Goal: Task Accomplishment & Management: Complete application form

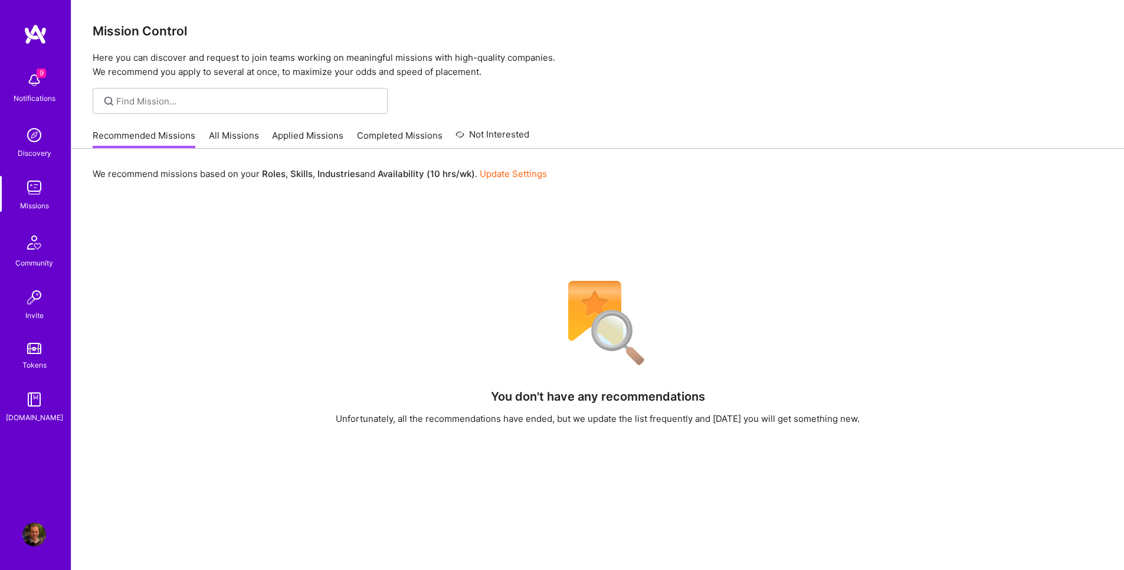
click at [510, 170] on link "Update Settings" at bounding box center [513, 173] width 67 height 11
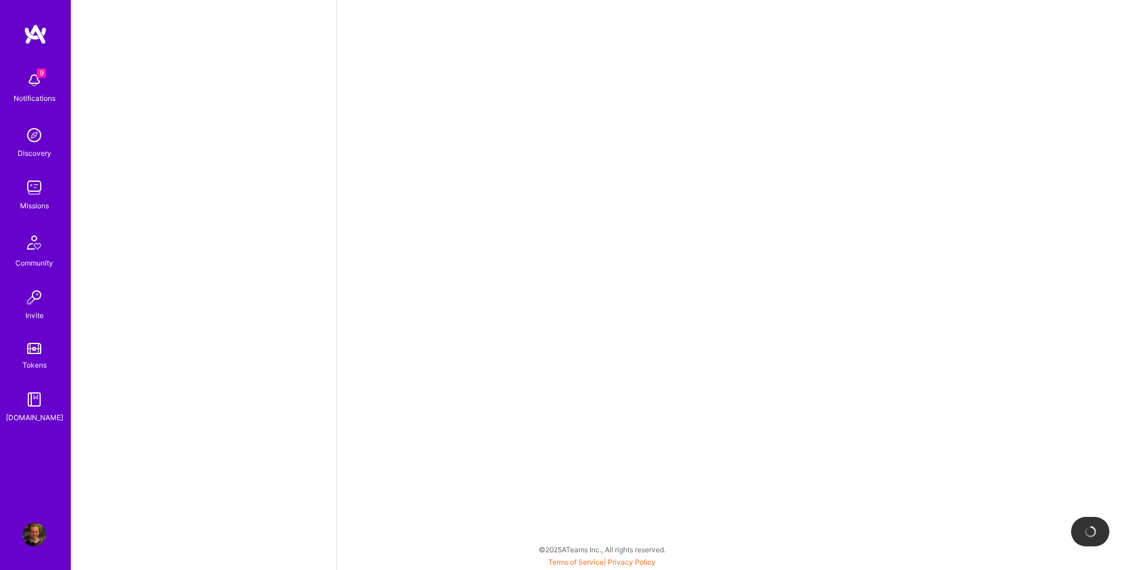
select select "AU"
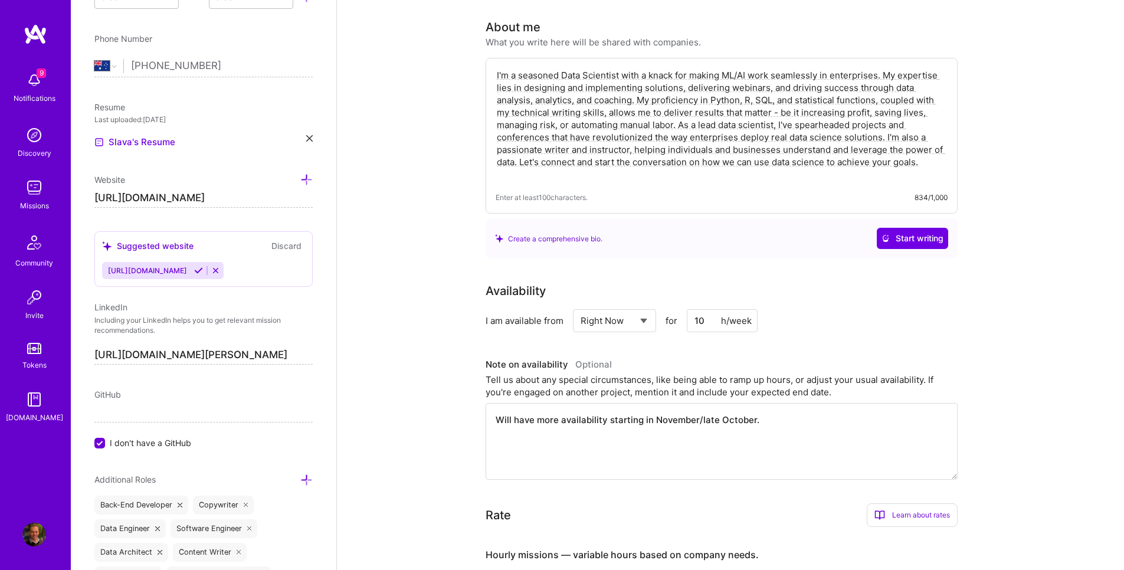
scroll to position [283, 0]
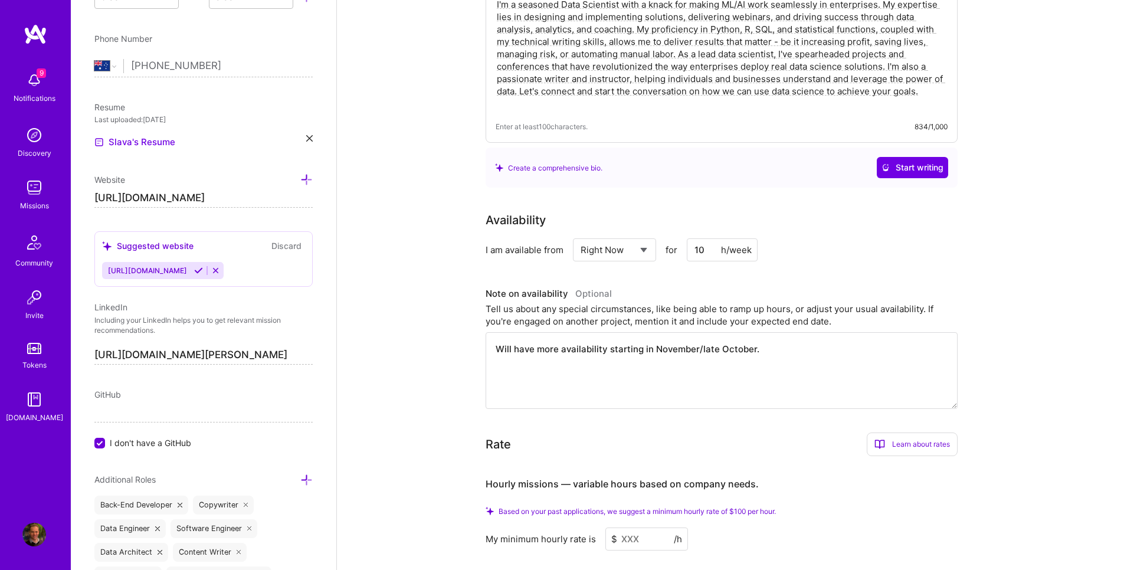
click at [696, 238] on input "10" at bounding box center [722, 249] width 71 height 23
select select "Future Date"
click at [581, 235] on select "Select... Right Now Future Date Not Available" at bounding box center [615, 250] width 68 height 30
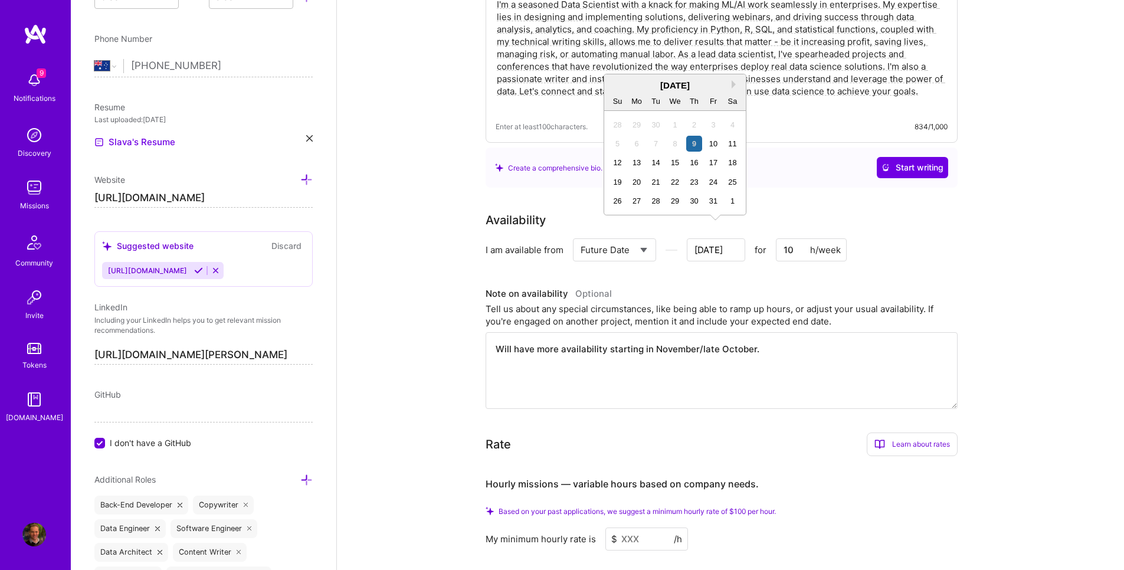
click at [729, 238] on input "Oct 9" at bounding box center [716, 249] width 58 height 23
click at [632, 184] on div "20" at bounding box center [637, 182] width 16 height 16
type input "Oct 19"
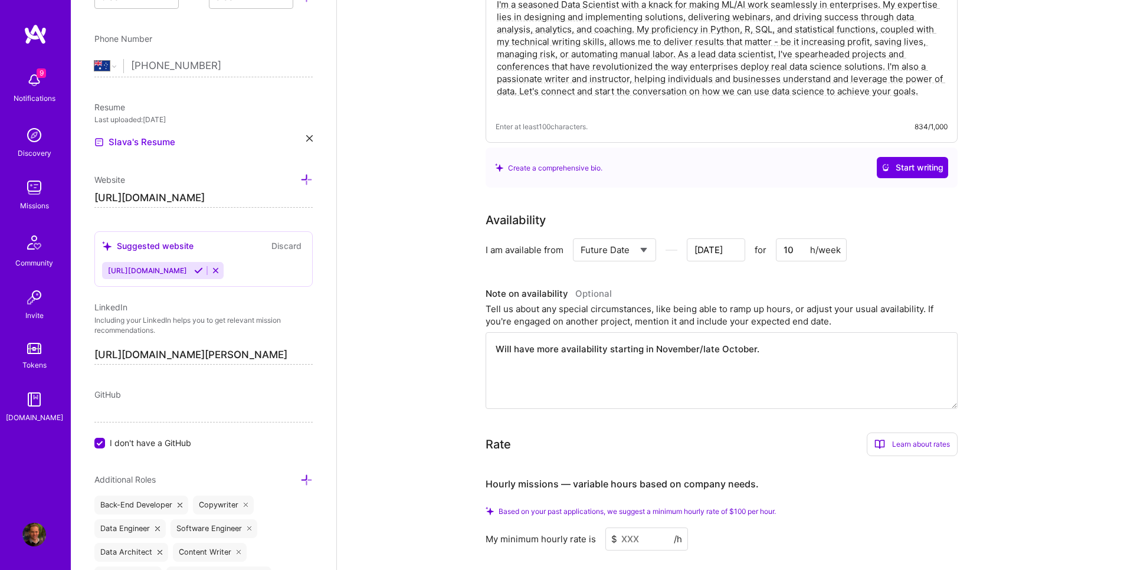
drag, startPoint x: 798, startPoint y: 236, endPoint x: 766, endPoint y: 235, distance: 32.5
click at [766, 238] on div "Select... Right Now Future Date Not Available Oct 19 for 10 h/week" at bounding box center [710, 249] width 274 height 23
type input "3"
type input "Oct 18"
type input "30"
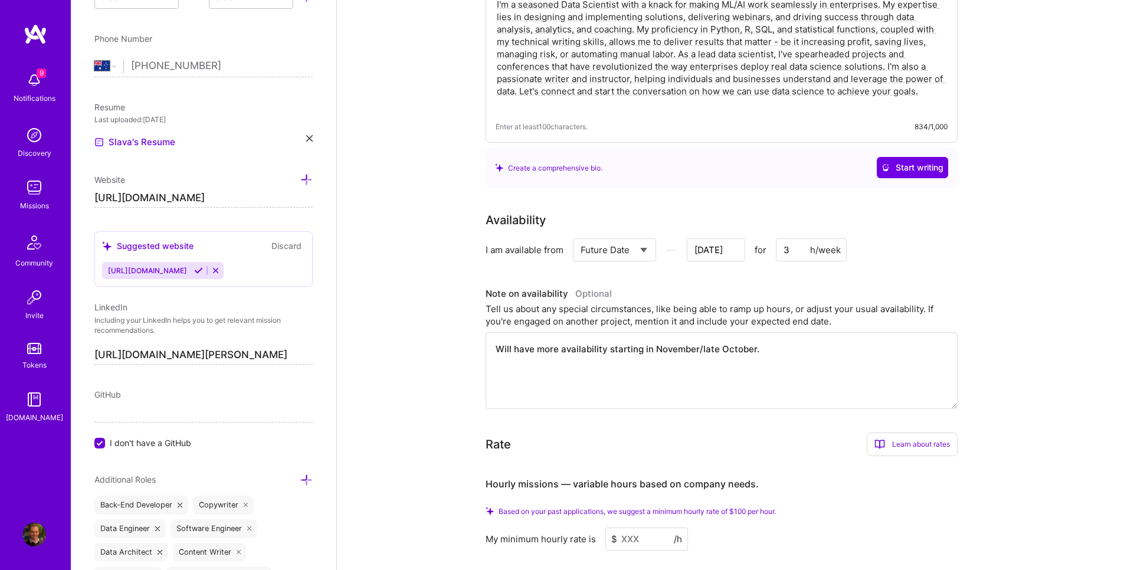
type input "Oct 17"
type input "30"
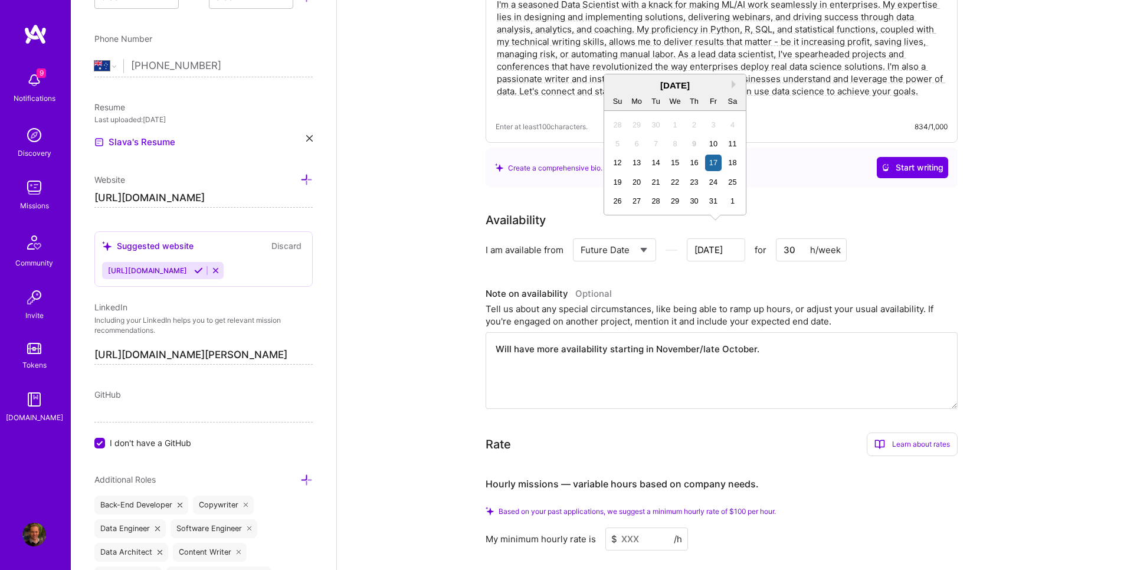
click at [728, 238] on input "Oct 17" at bounding box center [716, 249] width 58 height 23
click at [640, 181] on div "20" at bounding box center [637, 182] width 16 height 16
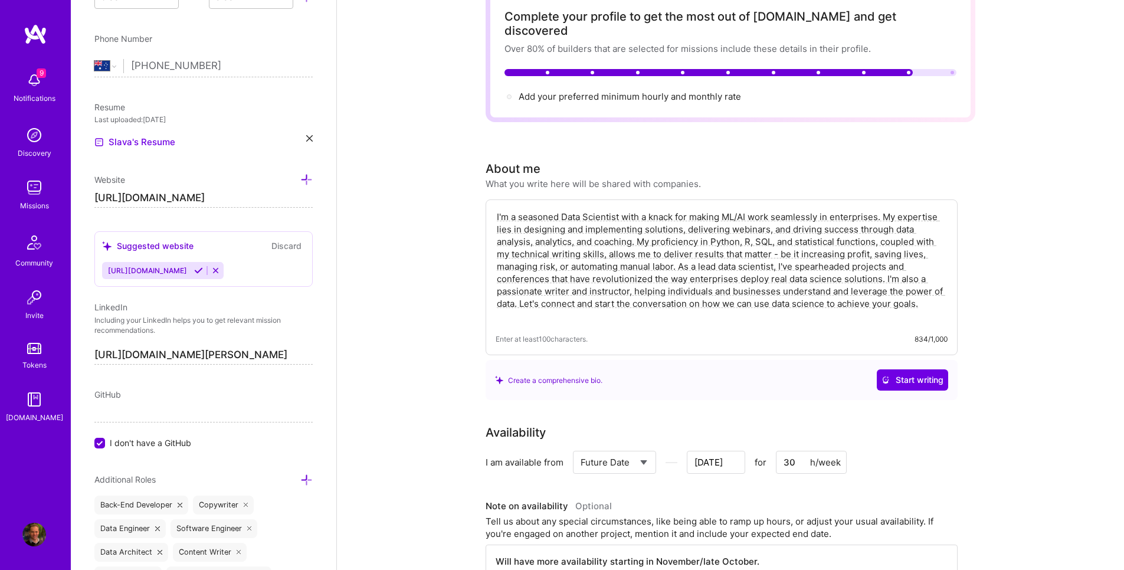
scroll to position [0, 0]
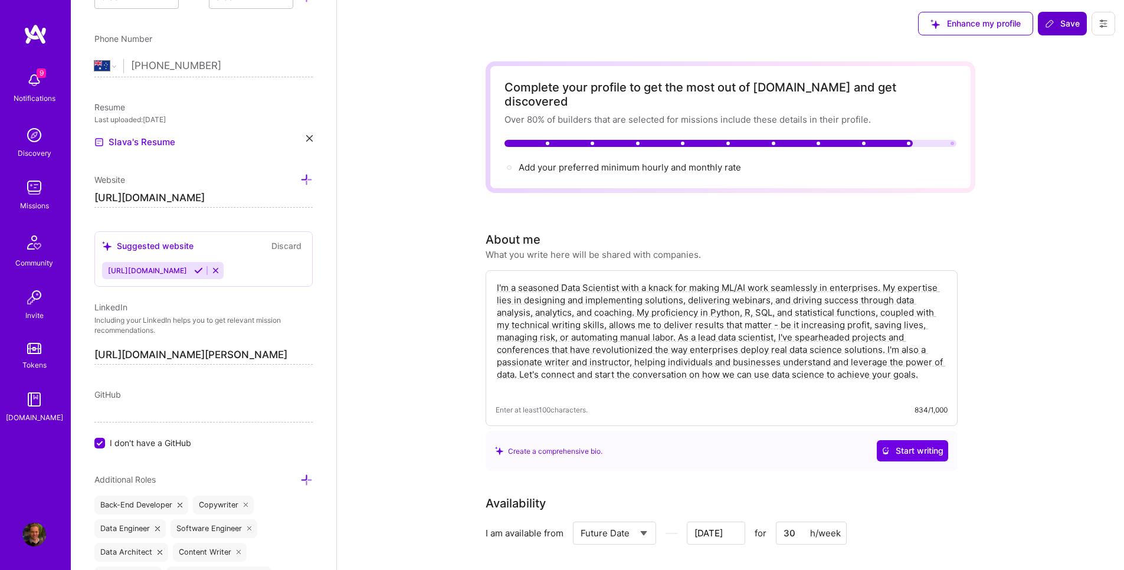
click at [1062, 18] on span "Save" at bounding box center [1062, 24] width 35 height 12
type input "Oct 18"
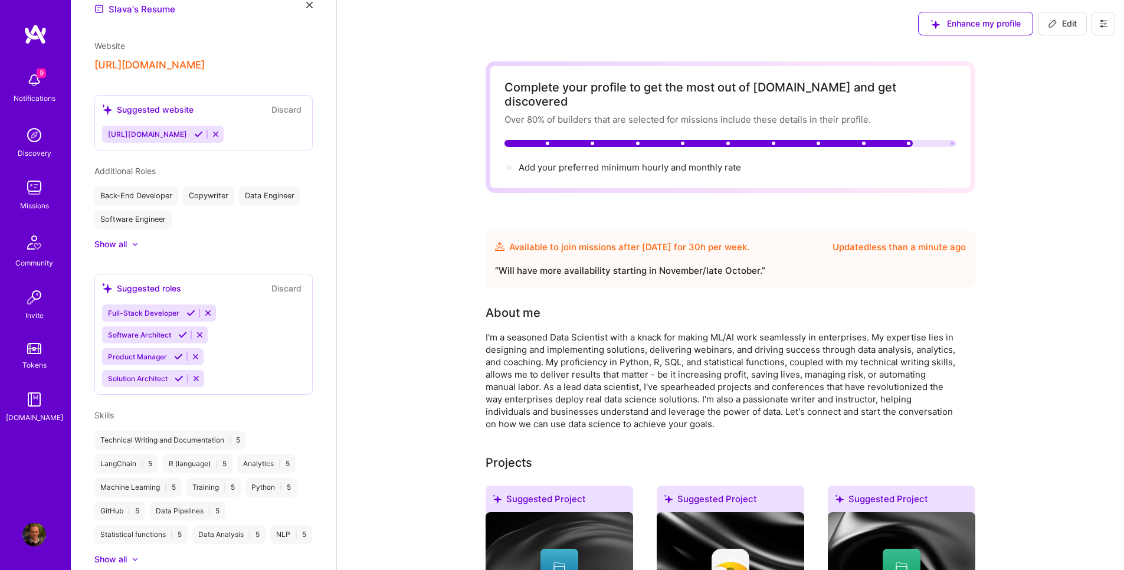
scroll to position [304, 0]
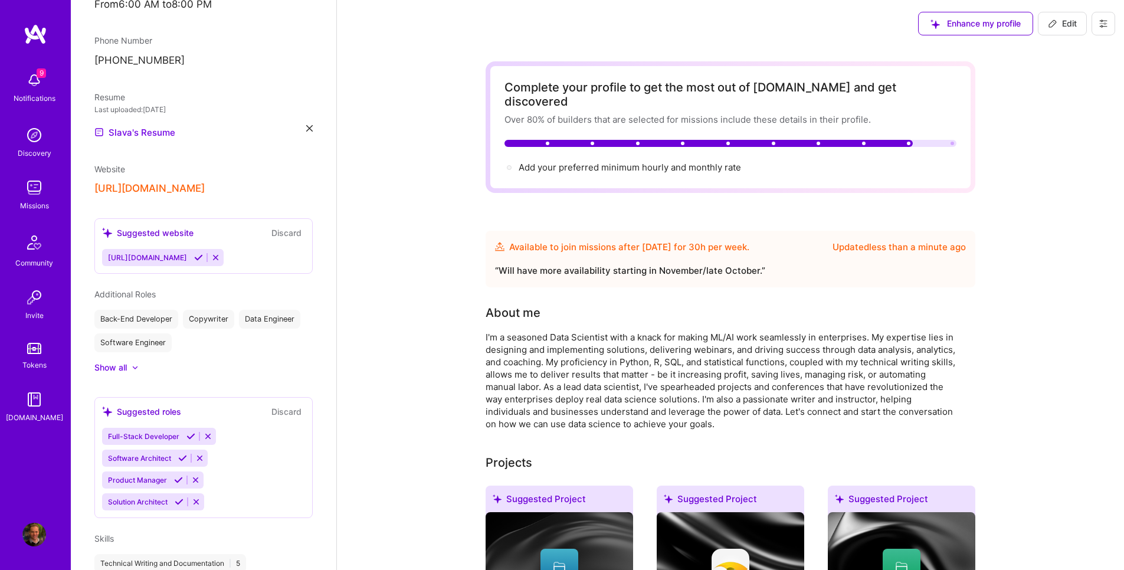
click at [18, 195] on link "Missions" at bounding box center [34, 194] width 73 height 36
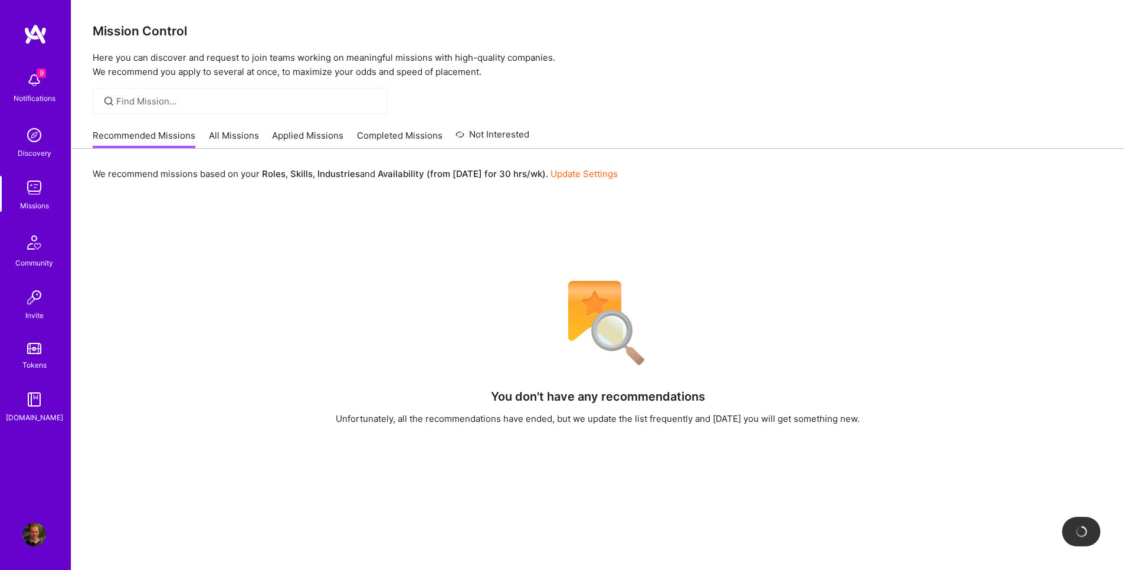
click at [215, 138] on link "All Missions" at bounding box center [234, 138] width 50 height 19
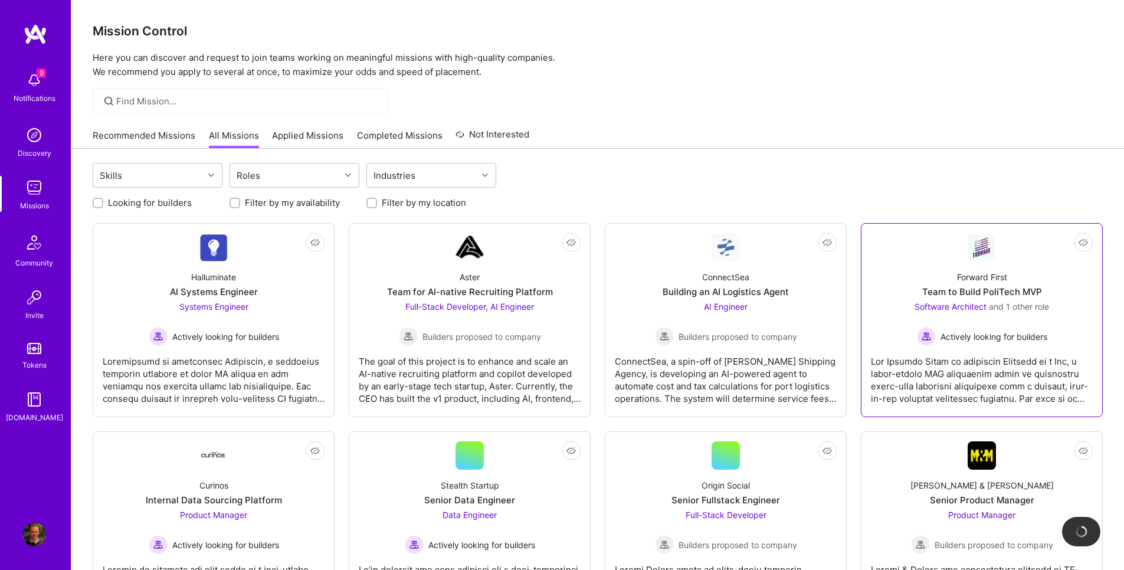
scroll to position [71, 0]
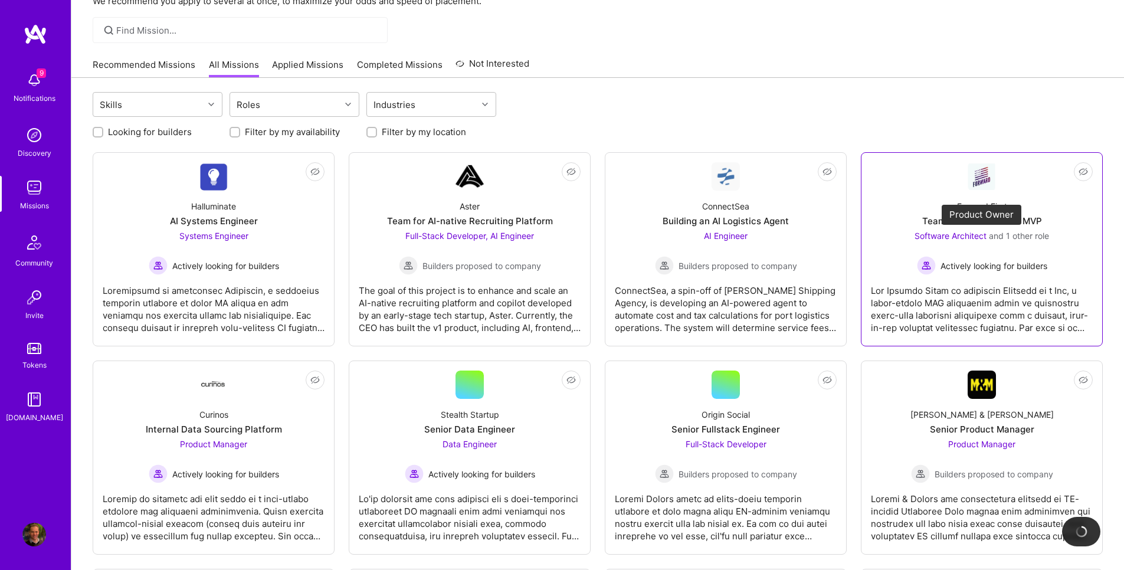
click at [1034, 231] on span "and 1 other role" at bounding box center [1019, 236] width 60 height 10
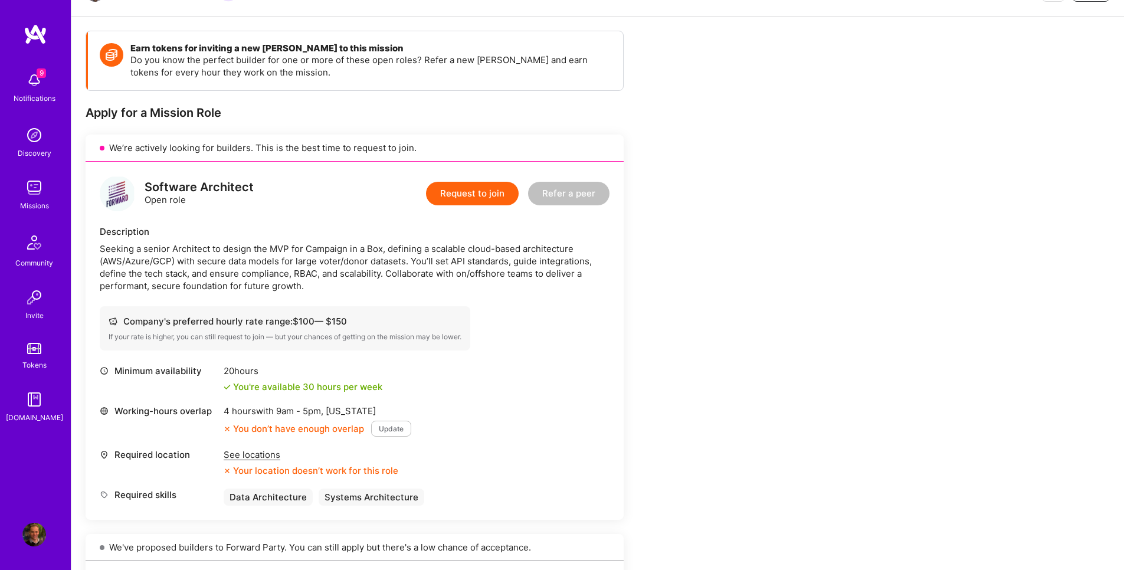
scroll to position [212, 0]
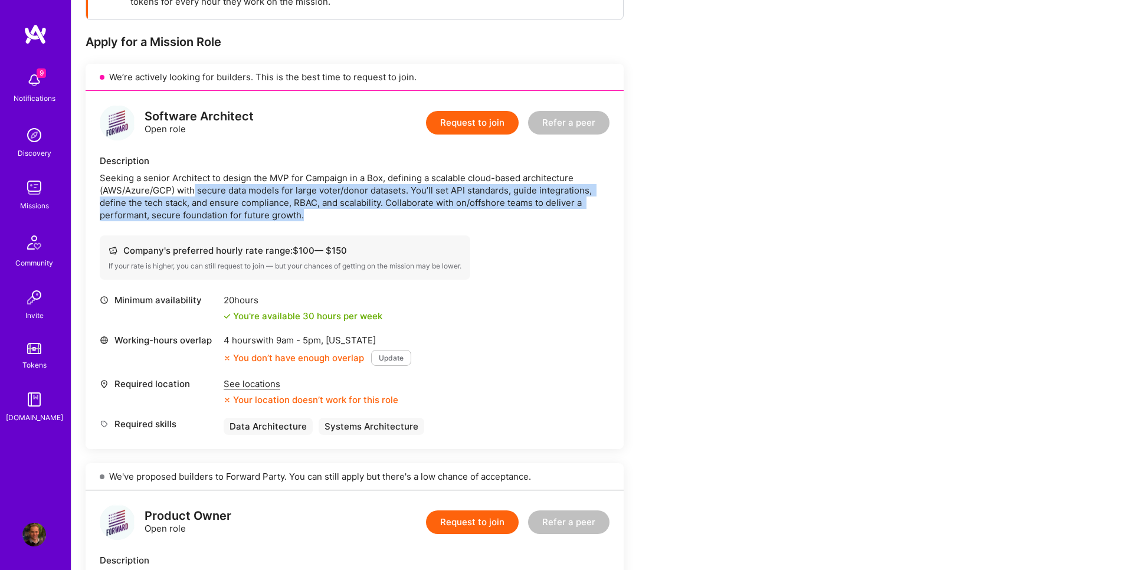
drag, startPoint x: 194, startPoint y: 190, endPoint x: 509, endPoint y: 217, distance: 316.4
click at [509, 217] on div "Seeking a senior Architect to design the MVP for Campaign in a Box, defining a …" at bounding box center [355, 197] width 510 height 50
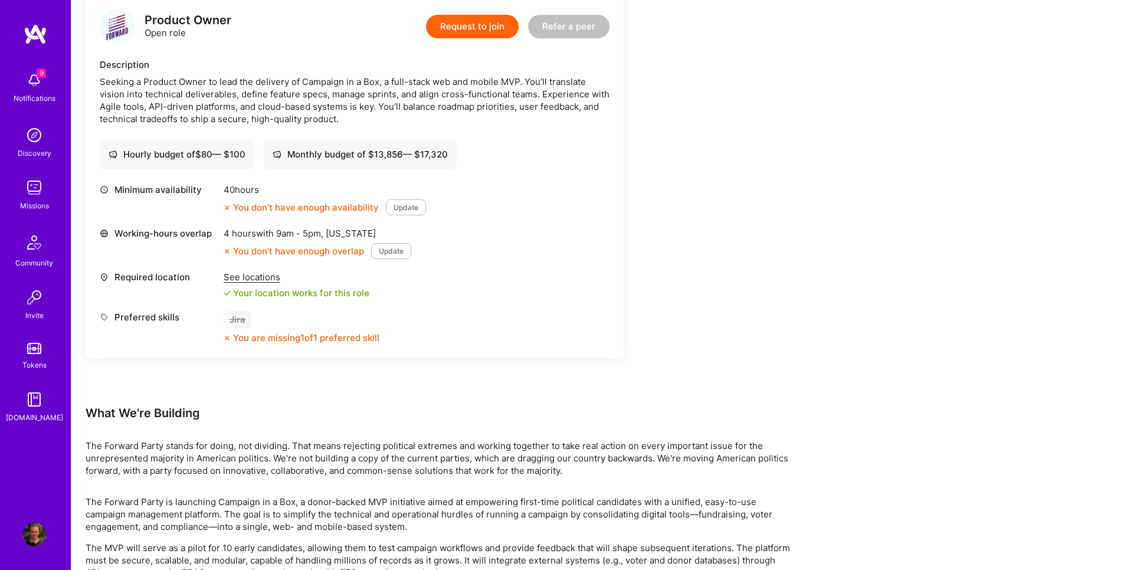
scroll to position [779, 0]
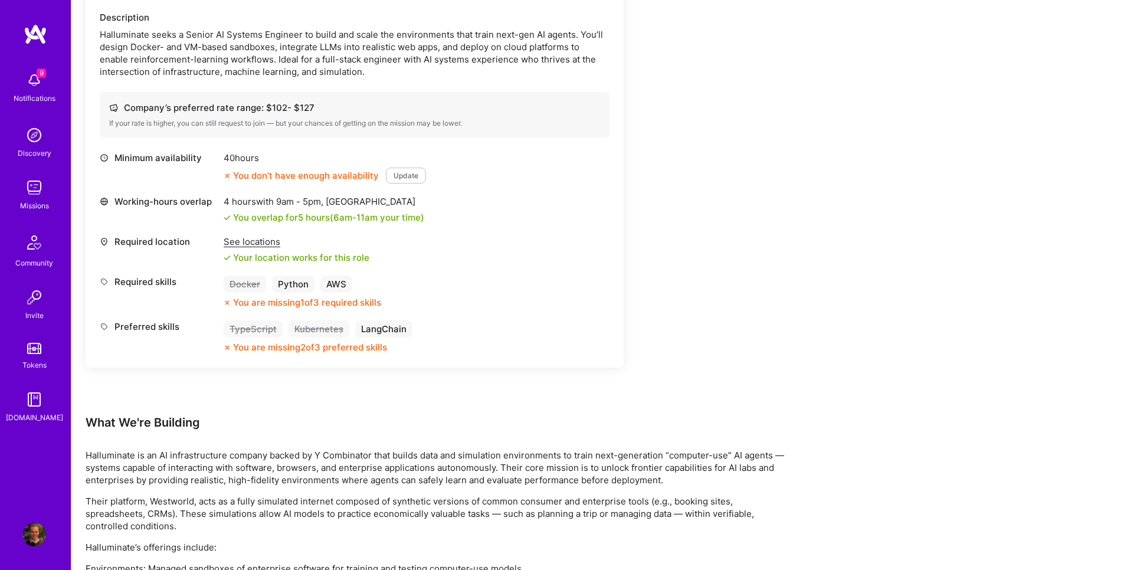
scroll to position [214, 0]
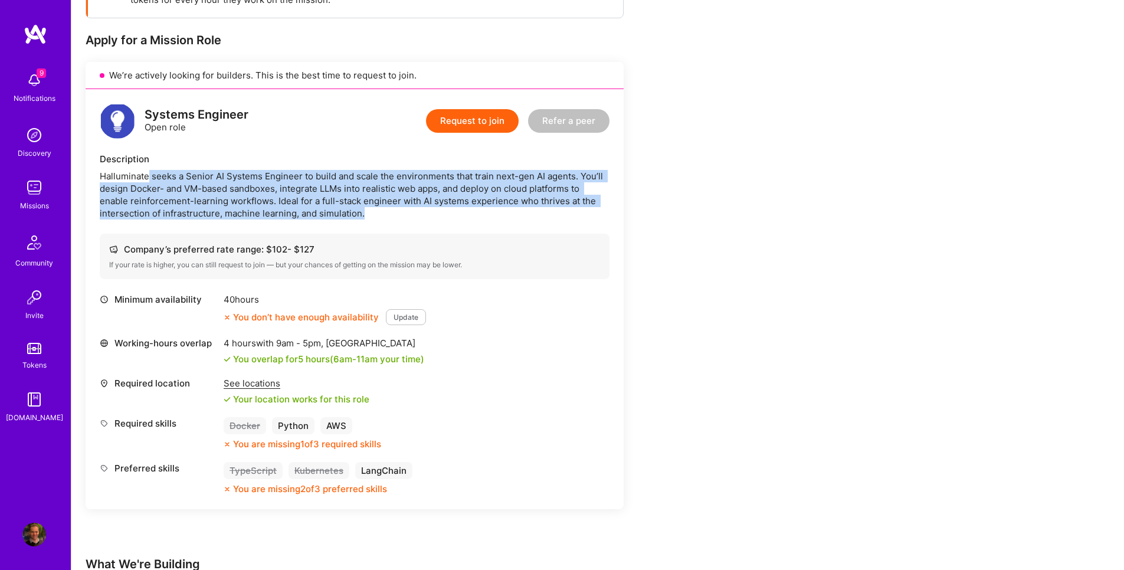
drag, startPoint x: 149, startPoint y: 179, endPoint x: 386, endPoint y: 207, distance: 239.0
click at [386, 207] on div "Halluminate seeks a Senior AI Systems Engineer to build and scale the environme…" at bounding box center [355, 195] width 510 height 50
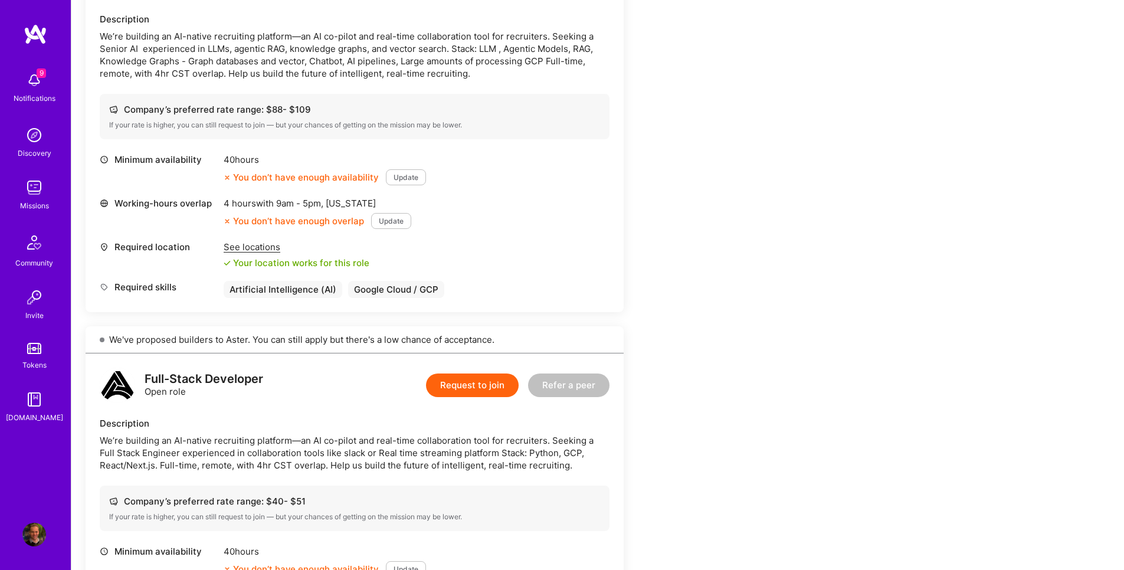
scroll to position [142, 0]
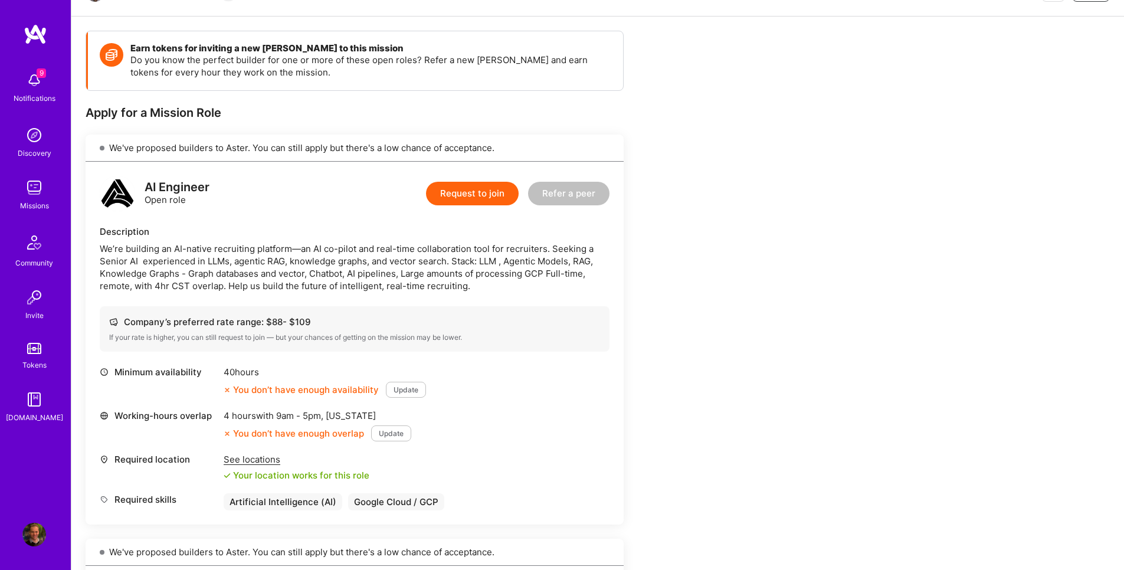
click at [475, 191] on button "Request to join" at bounding box center [472, 194] width 93 height 24
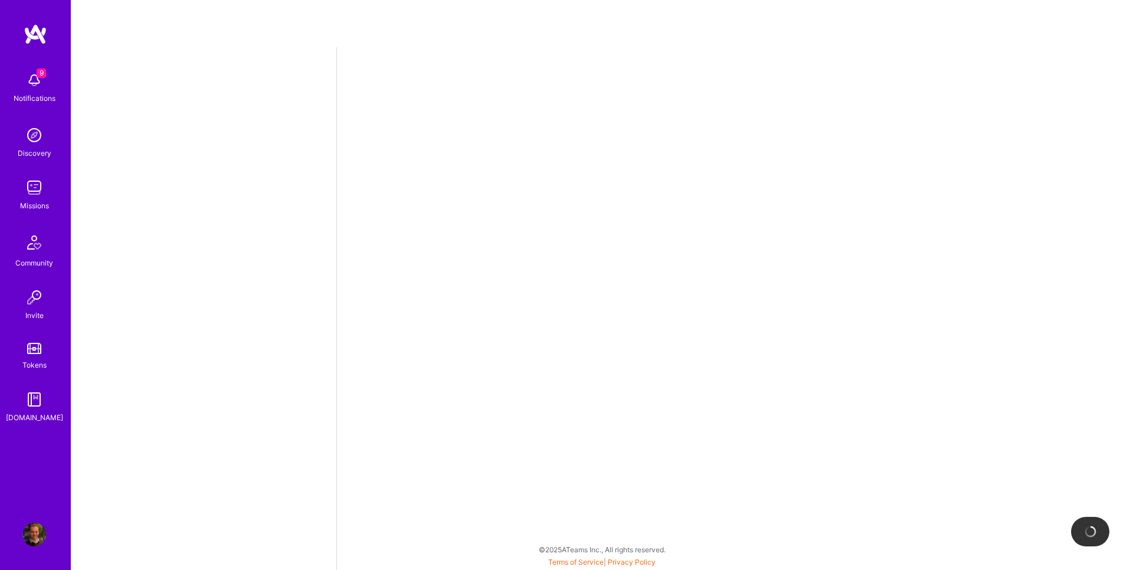
select select "AU"
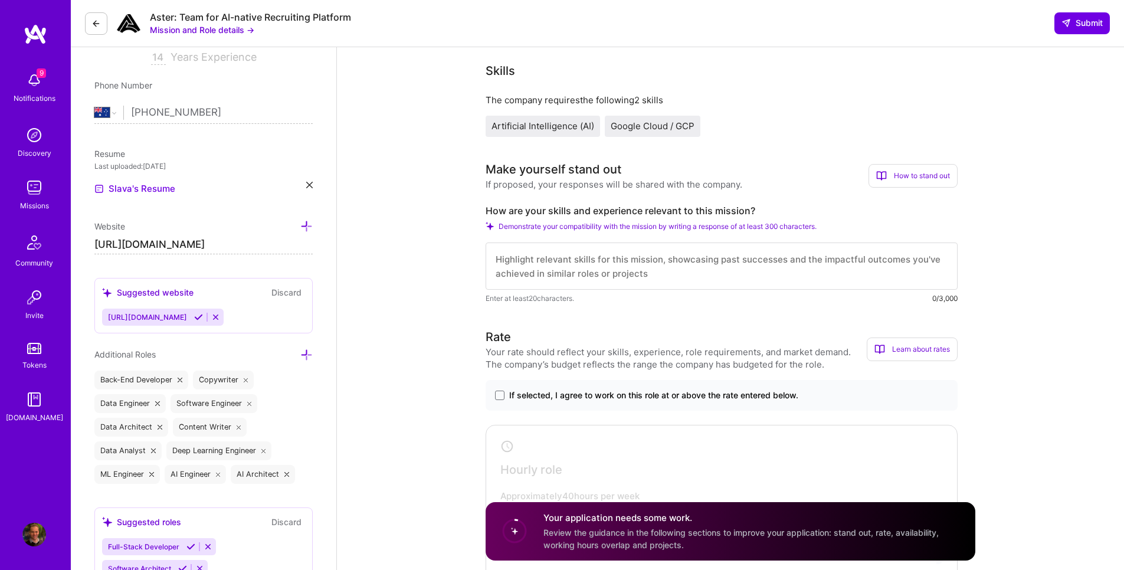
scroll to position [283, 0]
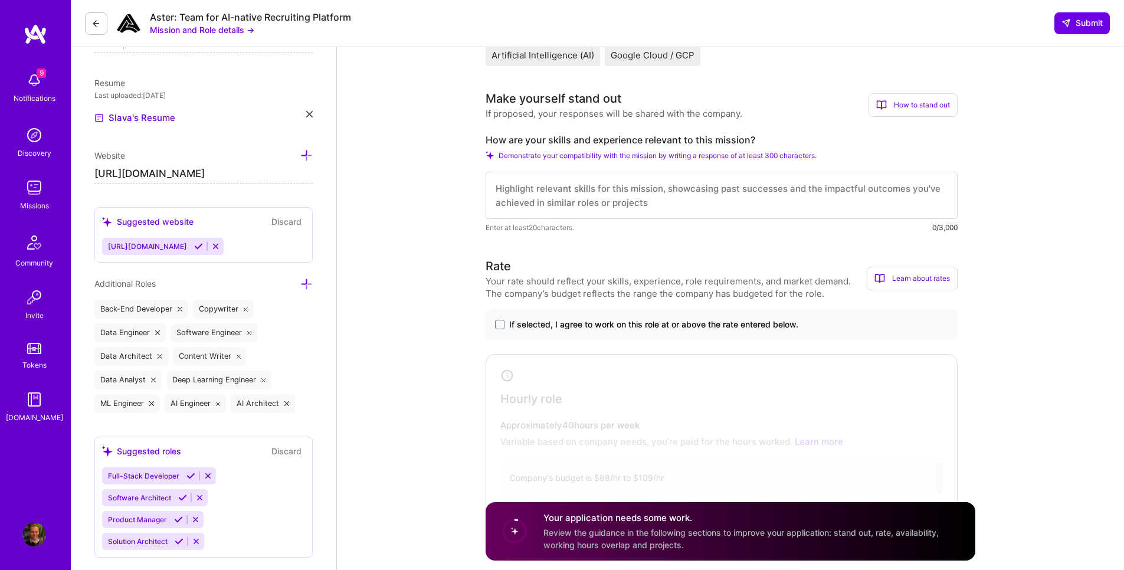
click at [505, 325] on label "If selected, I agree to work on this role at or above the rate entered below." at bounding box center [721, 325] width 453 height 12
click at [0, 0] on input "If selected, I agree to work on this role at or above the rate entered below." at bounding box center [0, 0] width 0 height 0
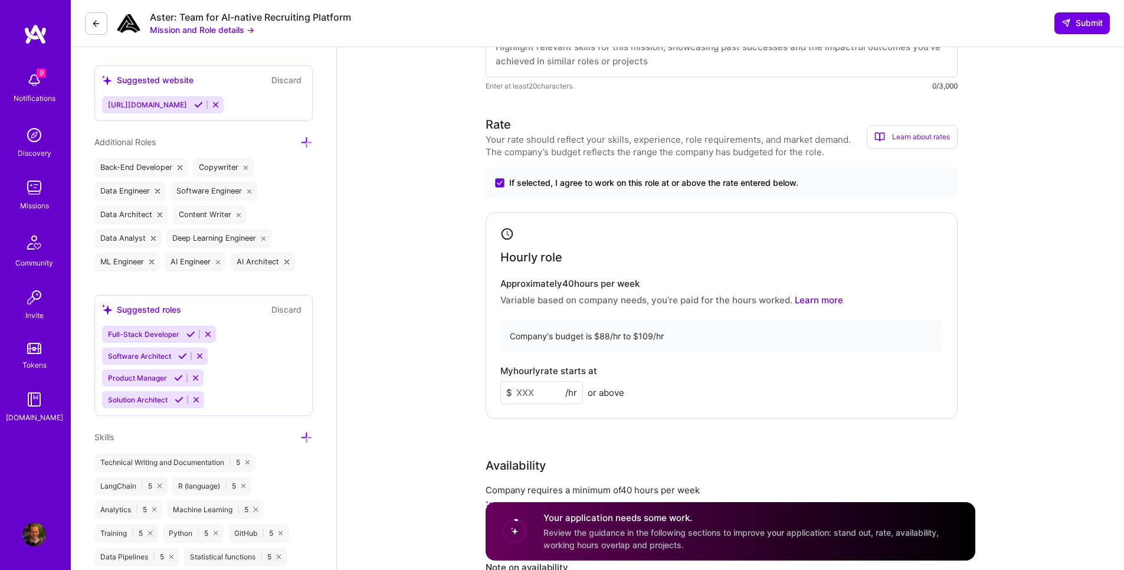
scroll to position [496, 0]
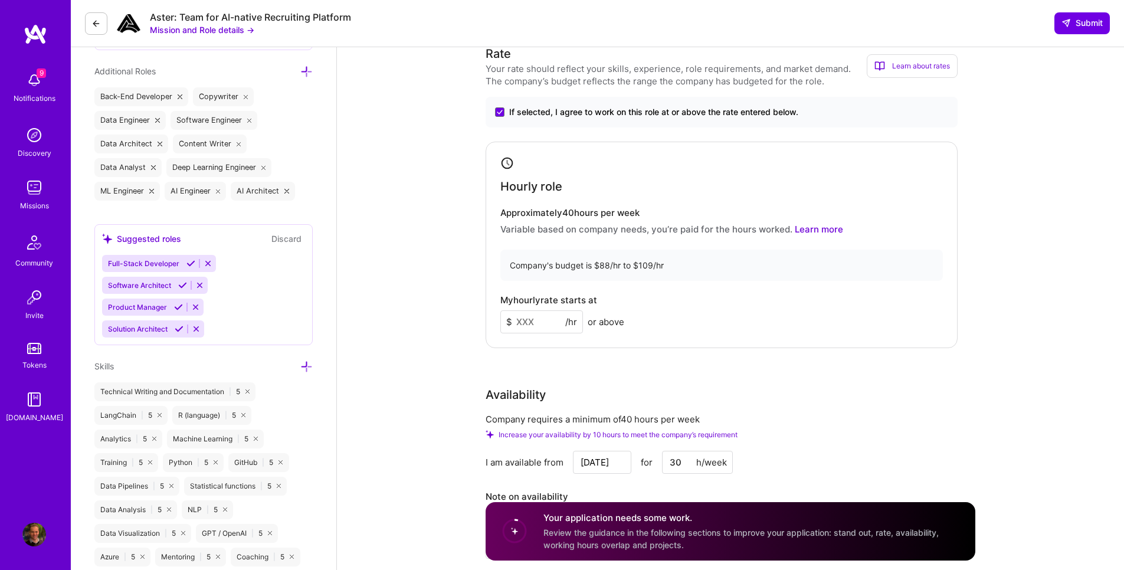
click at [537, 318] on input at bounding box center [542, 321] width 83 height 23
type input "109"
click at [867, 292] on div "Hourly role Approximately 40 hours per week Variable based on company needs, yo…" at bounding box center [722, 245] width 472 height 207
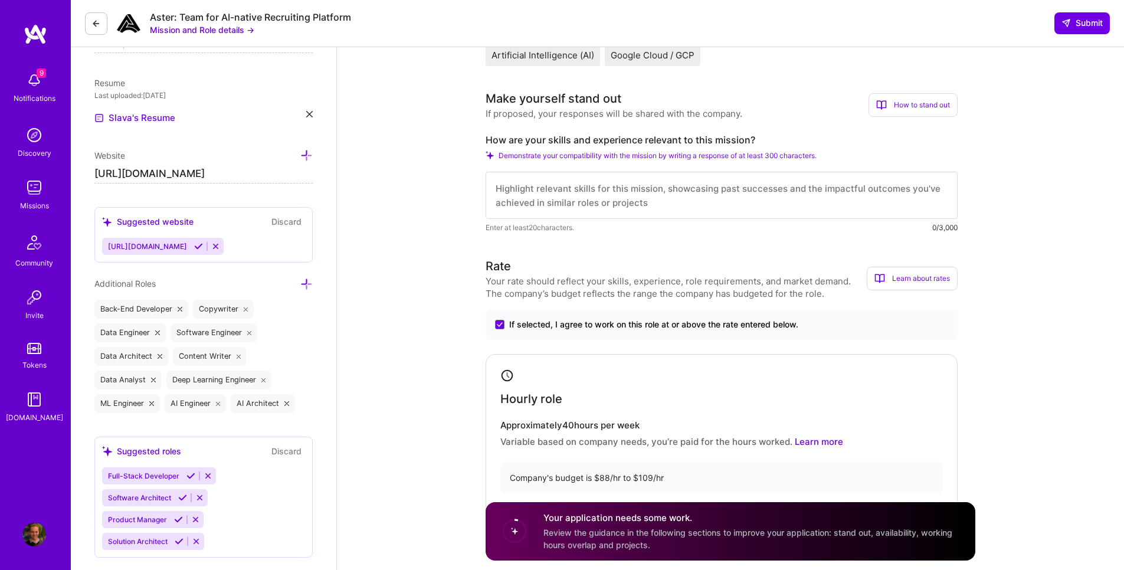
scroll to position [142, 0]
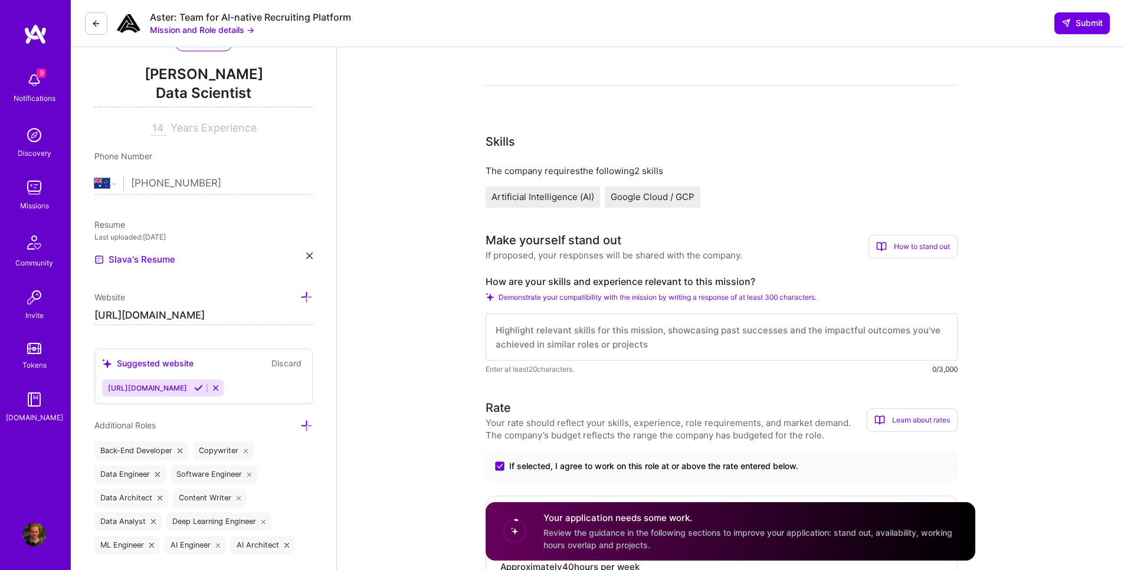
click at [622, 345] on textarea at bounding box center [722, 336] width 472 height 47
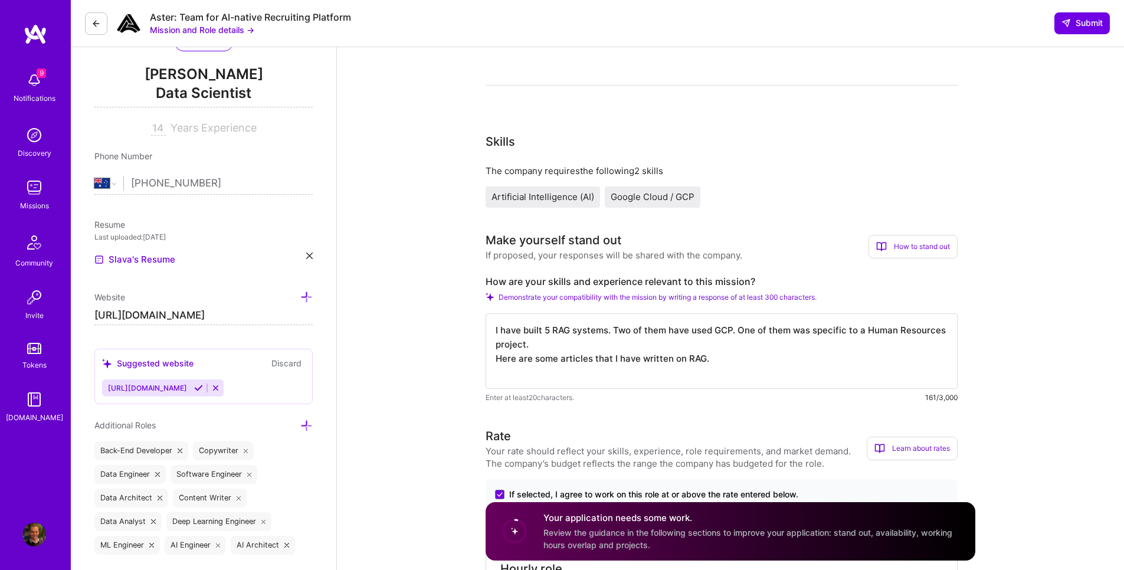
paste textarea "How to Build a RAG Chatbot to Chat with Documents Using Sparse Data [URL][DOMAI…"
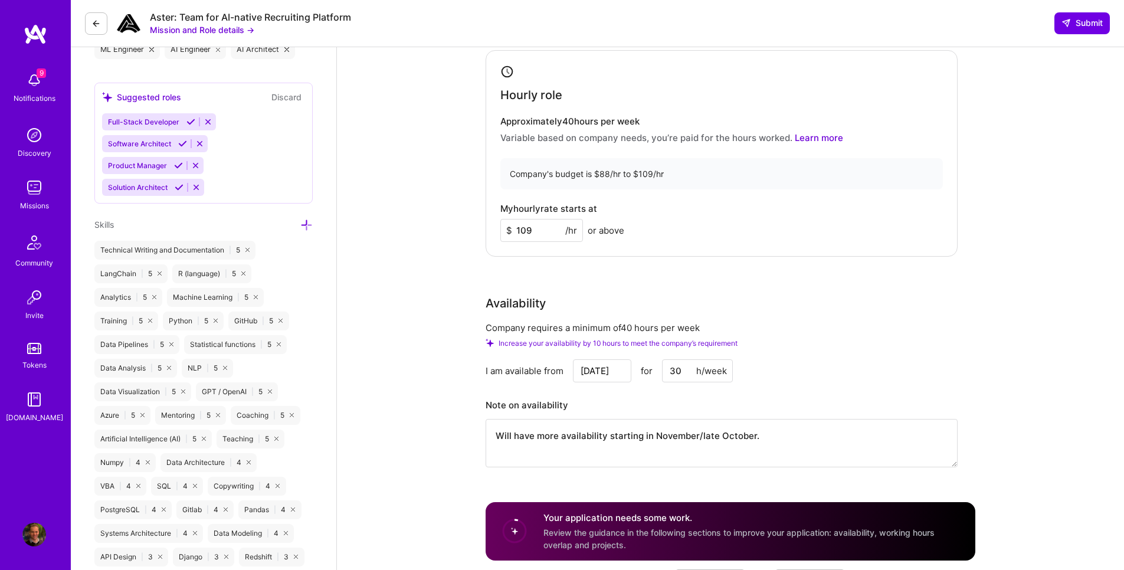
scroll to position [850, 0]
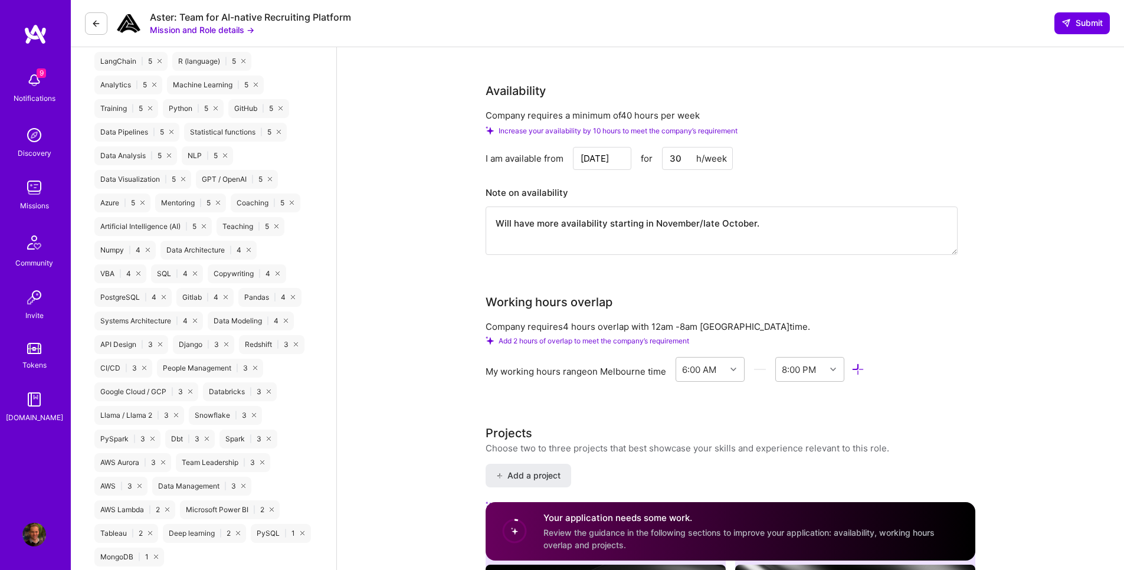
type textarea "I have built 5 RAG systems. Two of them have used GCP. One of them was specific…"
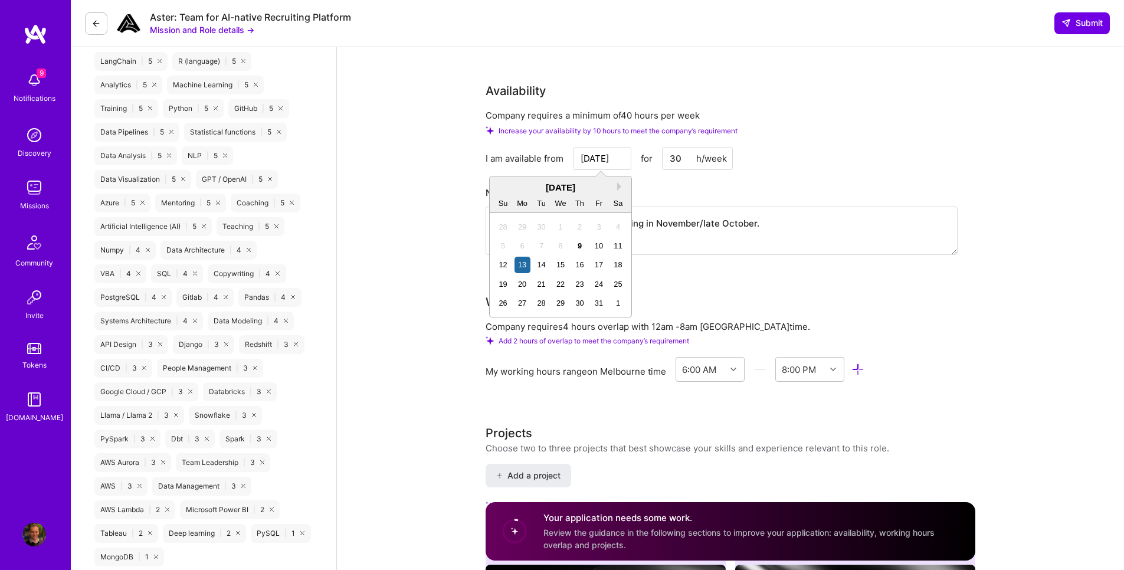
click at [609, 164] on input "[DATE]" at bounding box center [602, 158] width 58 height 23
click at [520, 283] on div "20" at bounding box center [523, 284] width 16 height 16
type input "[DATE]"
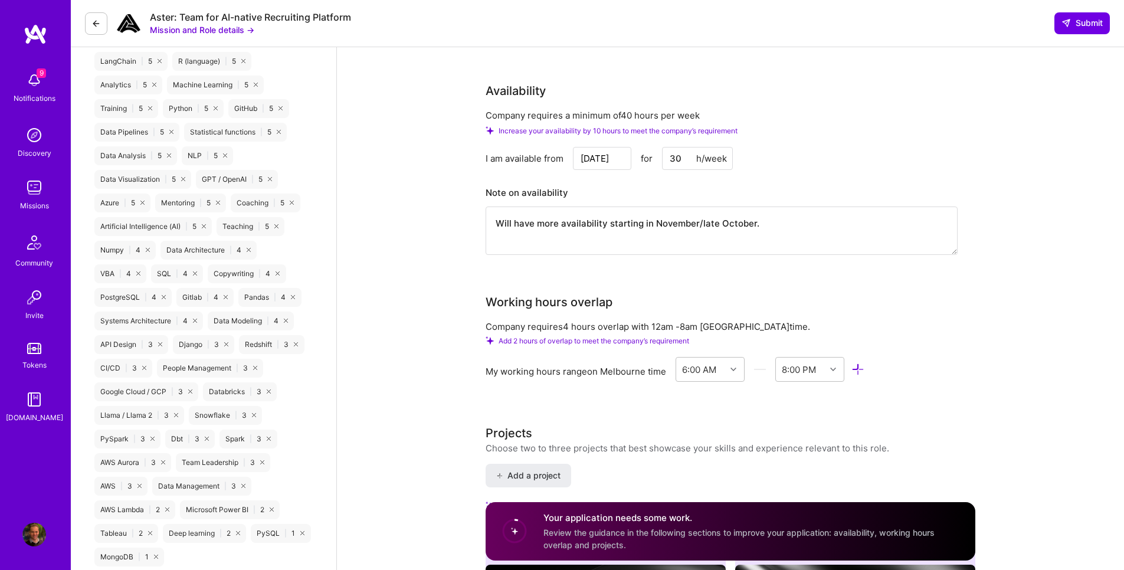
click at [683, 159] on input "30" at bounding box center [697, 158] width 71 height 23
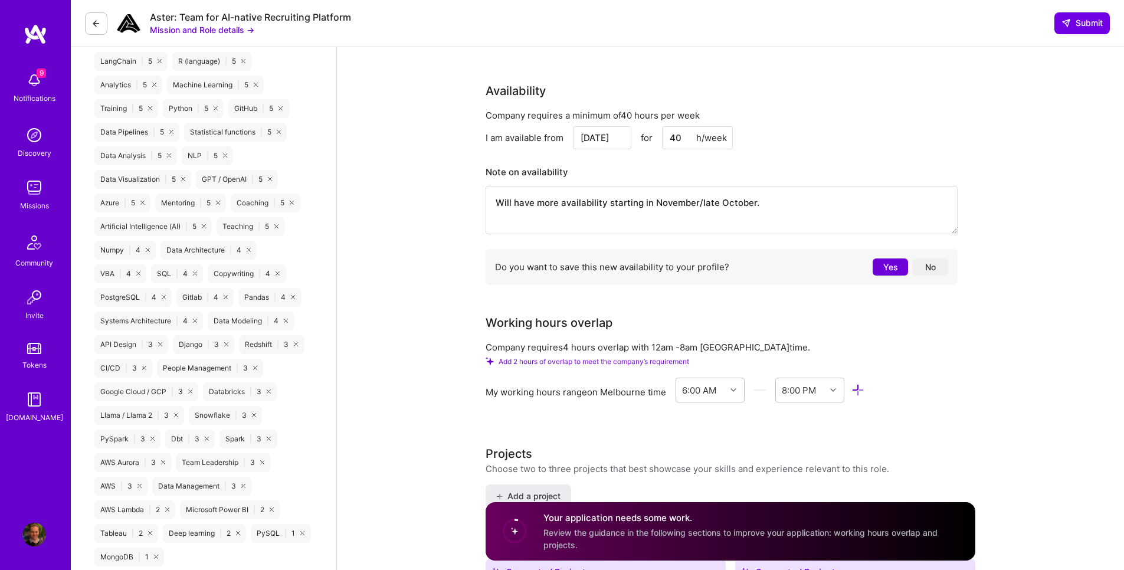
type input "40"
click at [892, 143] on div "I am available from [DATE] for 40 h/week" at bounding box center [722, 137] width 472 height 23
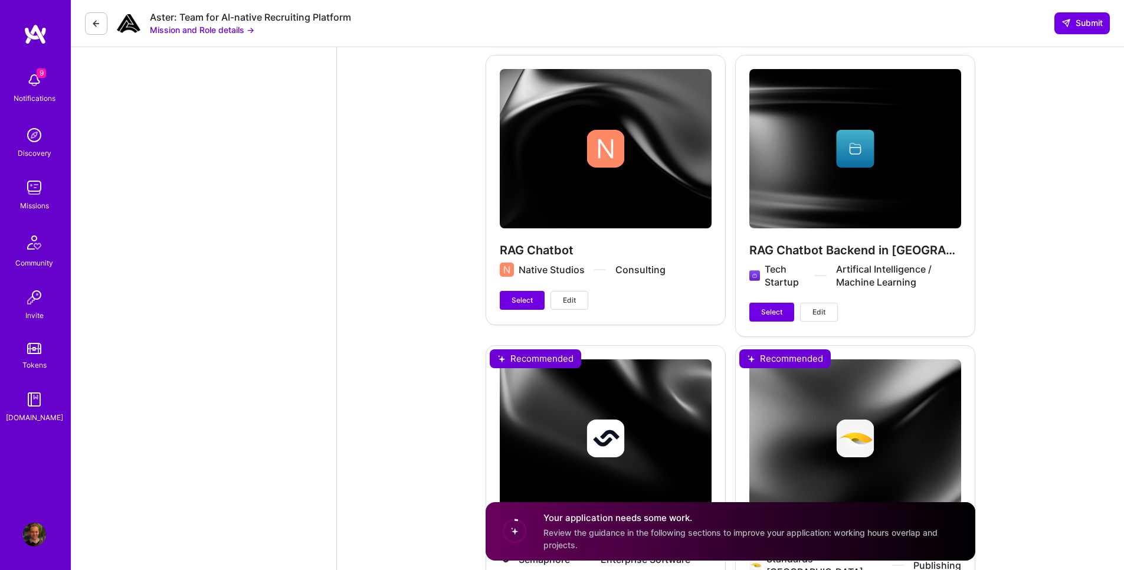
scroll to position [3400, 0]
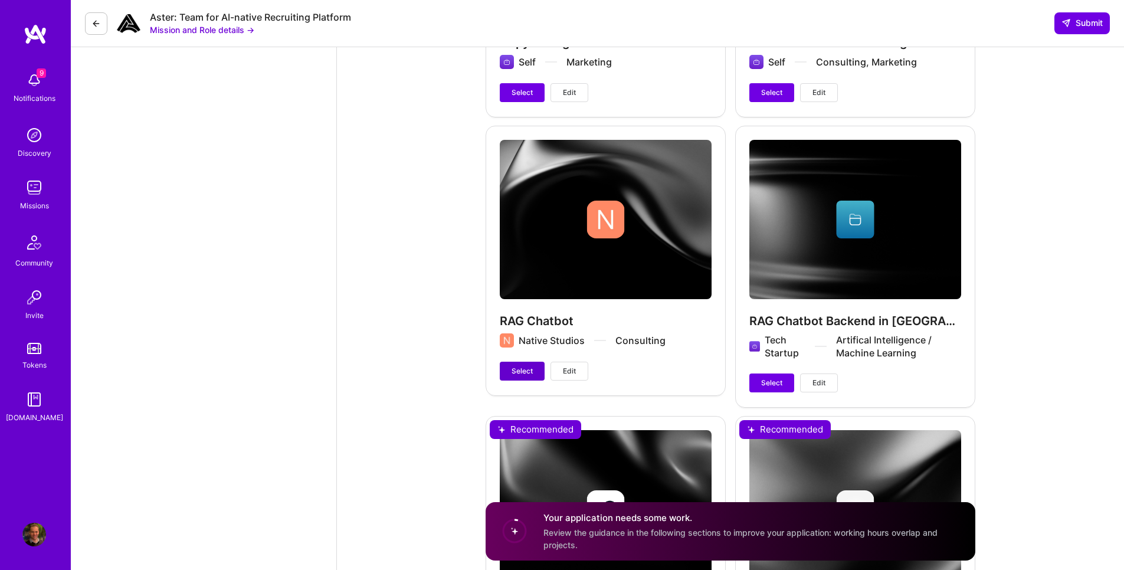
click at [535, 369] on button "Select" at bounding box center [522, 371] width 45 height 19
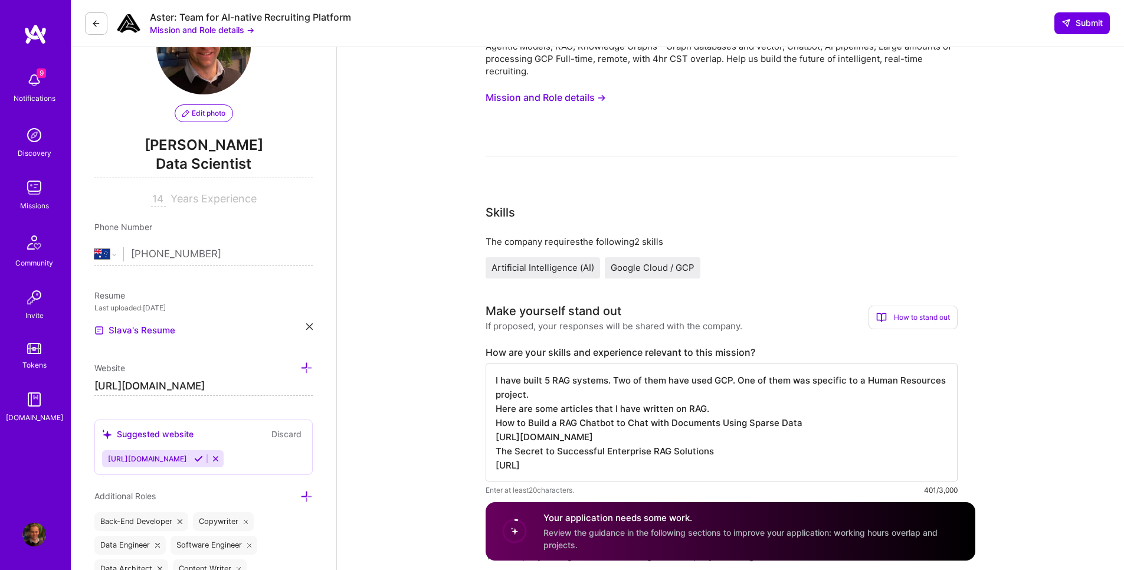
scroll to position [142, 0]
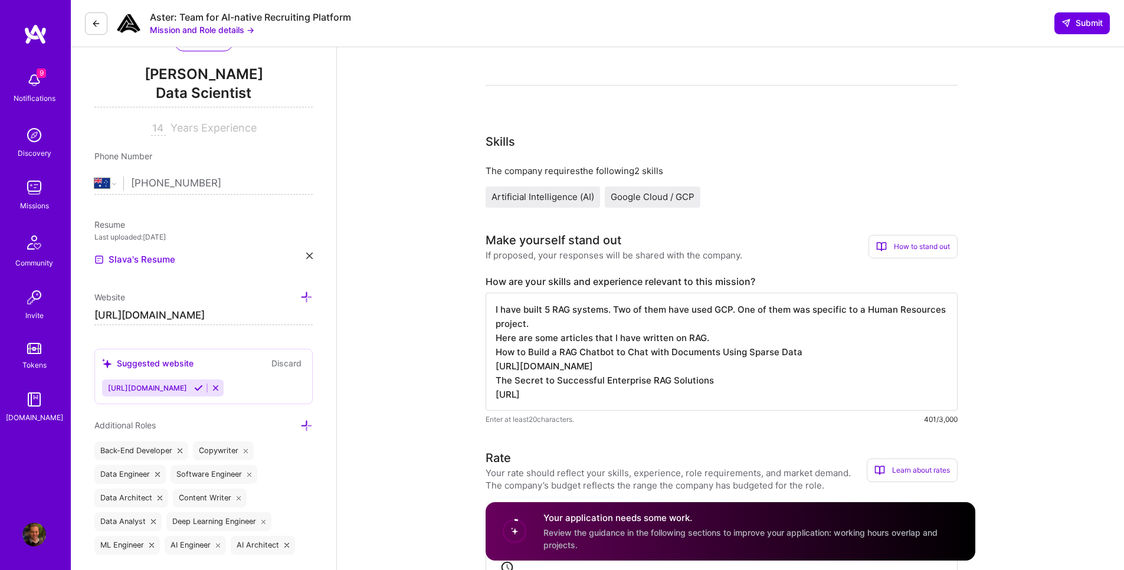
click at [609, 310] on textarea "I have built 5 RAG systems. Two of them have used GCP. One of them was specific…" at bounding box center [722, 352] width 472 height 118
click at [623, 310] on textarea "I have built 5 RAG systems. Two of them have used GCP. One of them was specific…" at bounding box center [722, 352] width 472 height 118
drag, startPoint x: 688, startPoint y: 307, endPoint x: 615, endPoint y: 309, distance: 72.6
click at [615, 309] on textarea "I have built 5 RAG systems. Two of them have used GCP. One of them was specific…" at bounding box center [722, 352] width 472 height 118
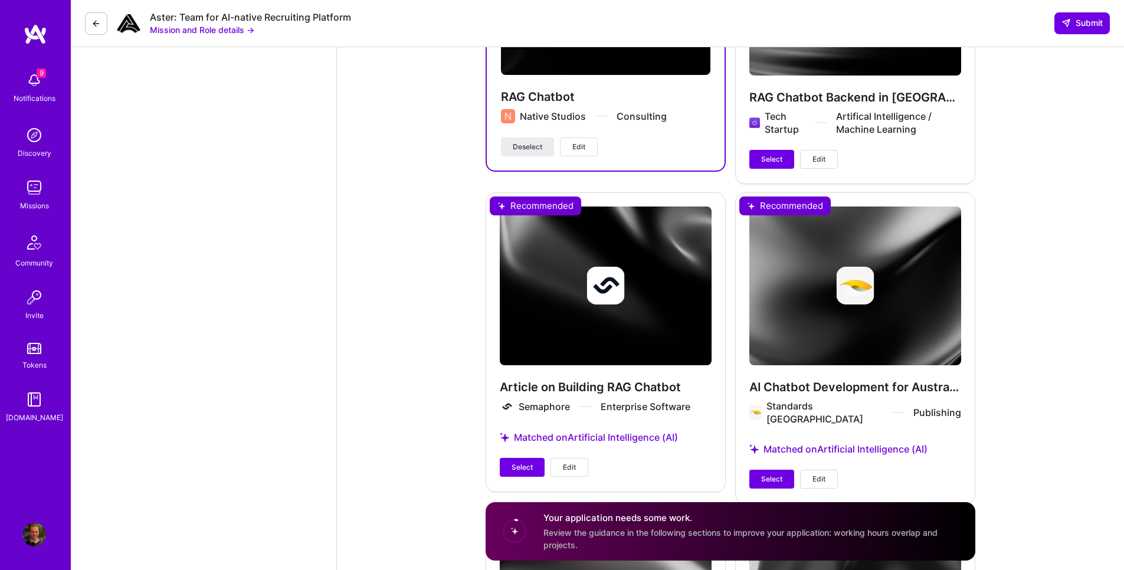
scroll to position [3896, 0]
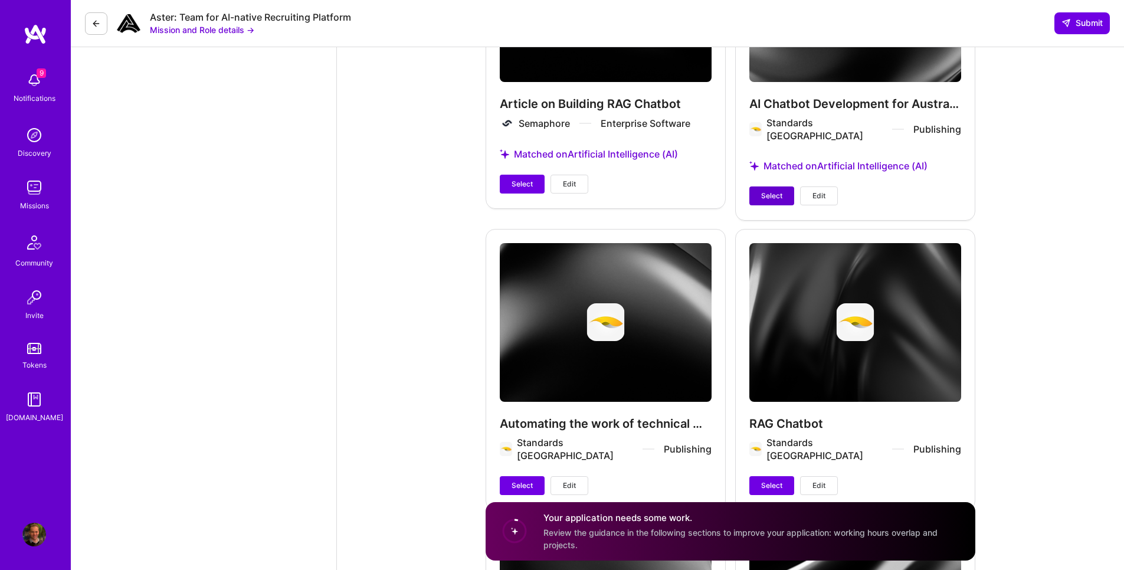
type textarea "I have built 5 RAG systems. One used GCP. One of them was specific to a Human R…"
click at [764, 191] on span "Select" at bounding box center [771, 196] width 21 height 11
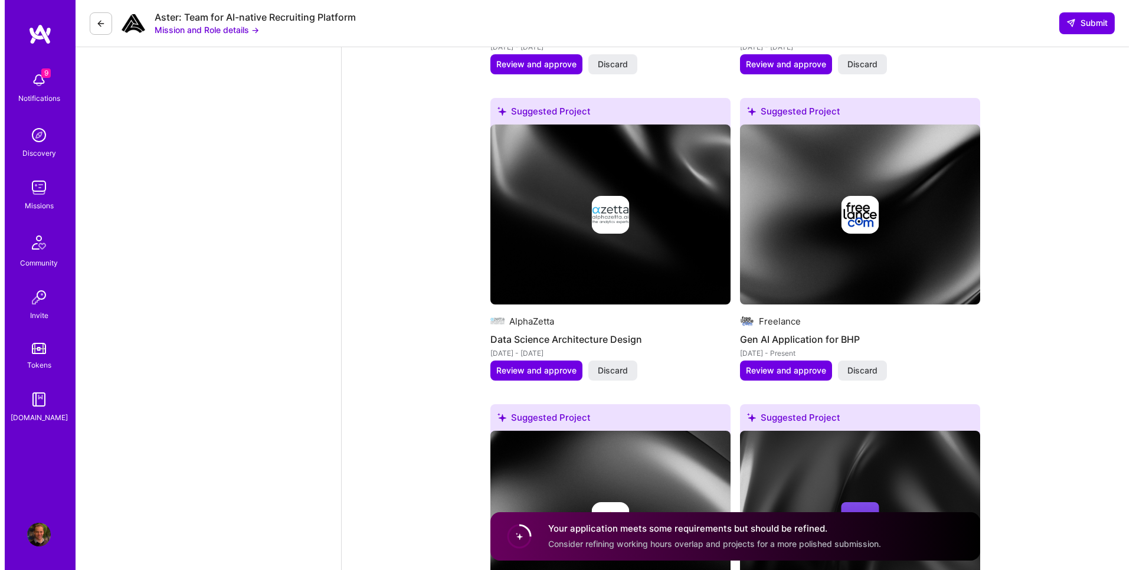
scroll to position [1983, 0]
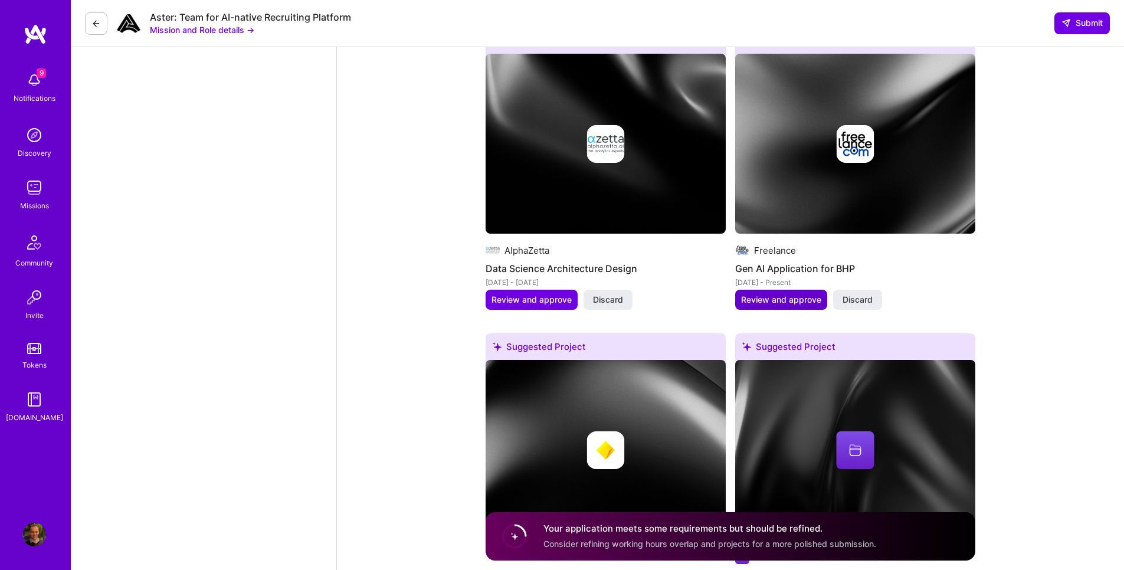
click at [769, 303] on span "Review and approve" at bounding box center [781, 300] width 80 height 12
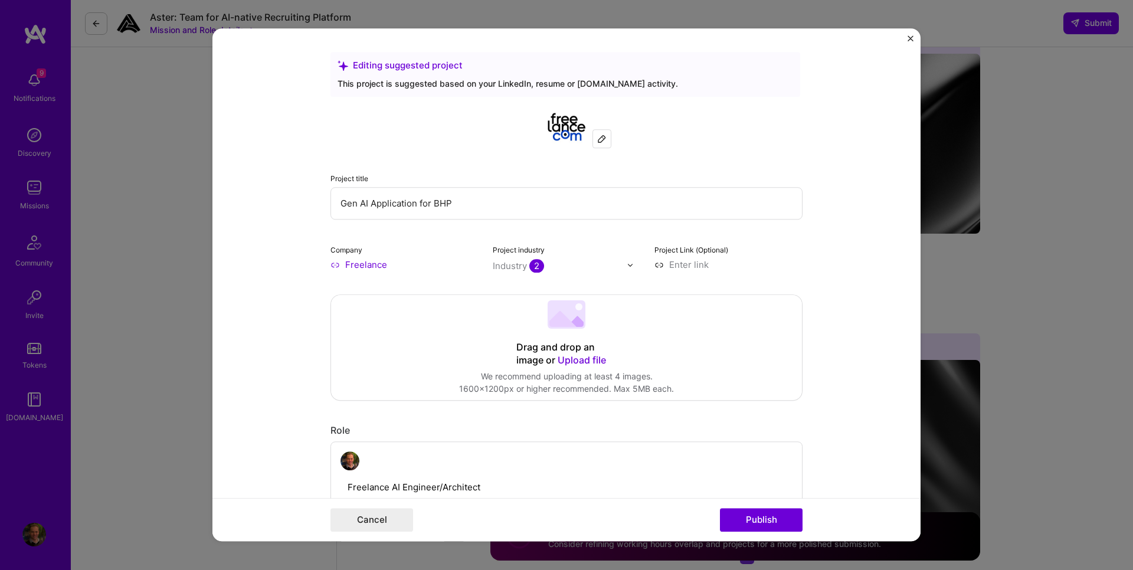
click at [366, 266] on input "Freelance" at bounding box center [405, 265] width 148 height 12
click at [396, 267] on input "Freelance" at bounding box center [405, 265] width 148 height 12
click at [332, 265] on input "Freelance" at bounding box center [405, 265] width 148 height 12
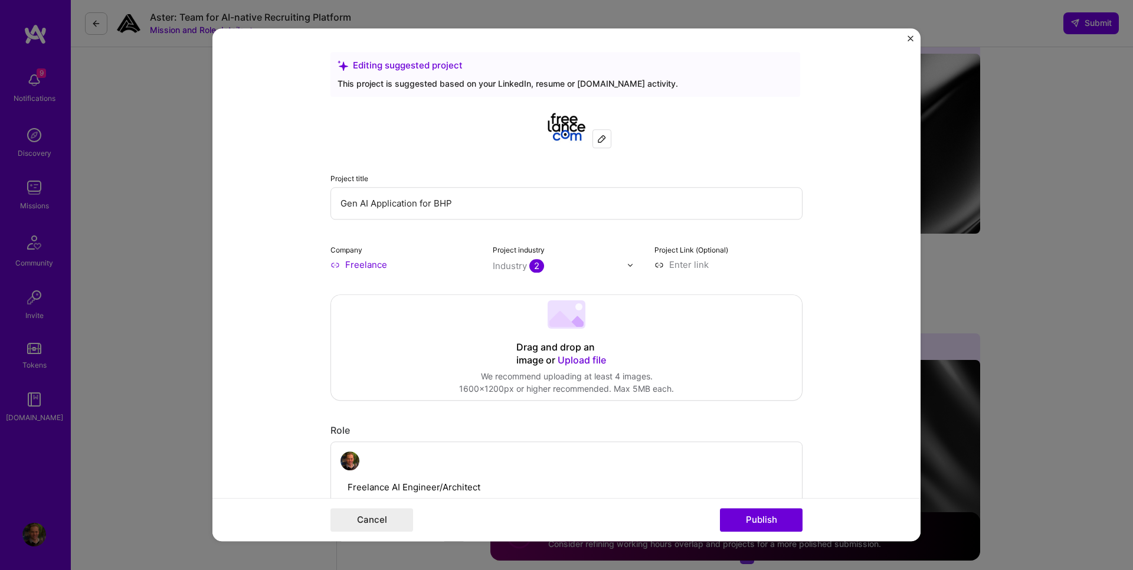
click at [333, 266] on input "Freelance" at bounding box center [405, 265] width 148 height 12
click at [597, 142] on img at bounding box center [601, 138] width 9 height 9
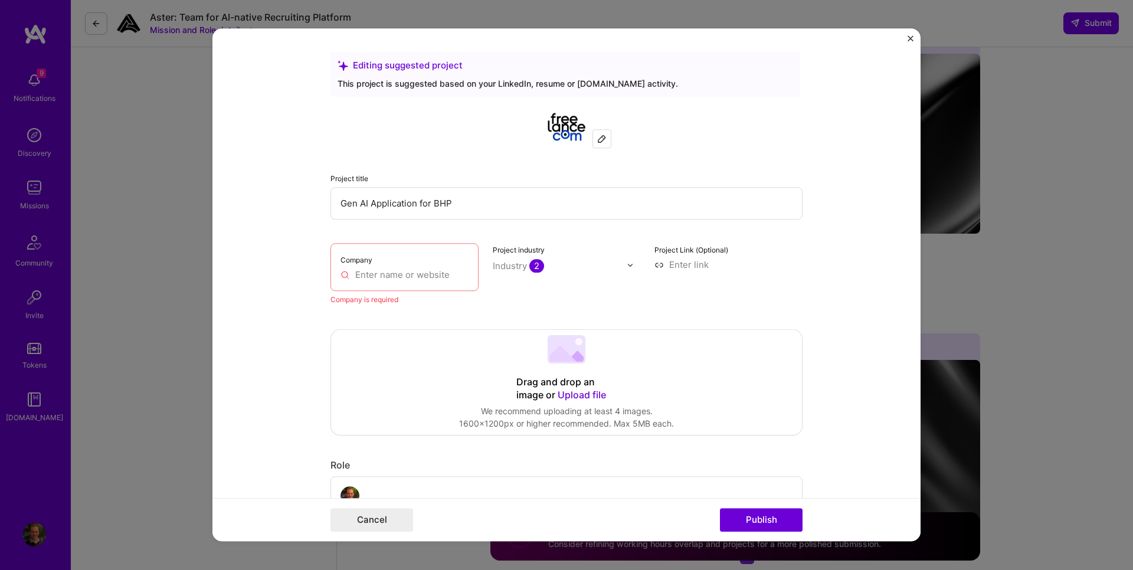
click at [378, 270] on input "text" at bounding box center [405, 275] width 128 height 12
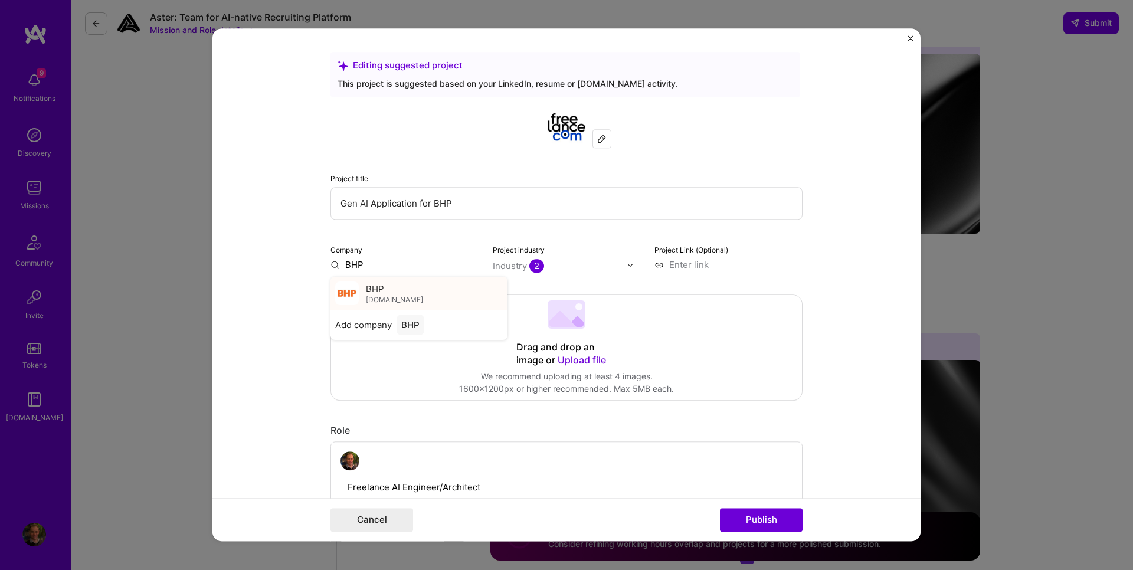
type input "BHP"
click at [397, 298] on div "BHP [DOMAIN_NAME]" at bounding box center [419, 293] width 177 height 33
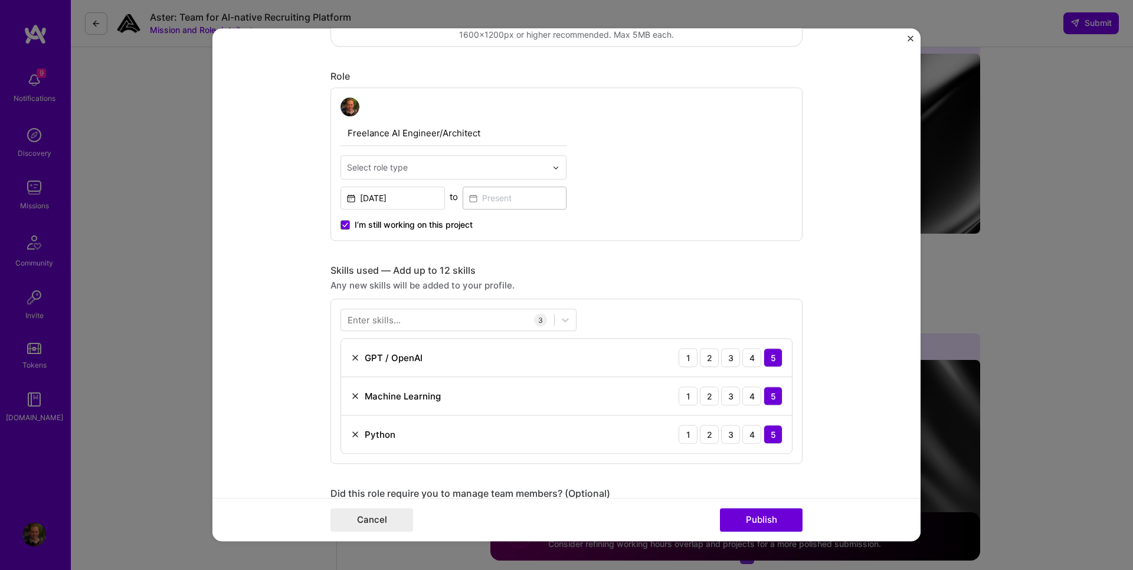
scroll to position [496, 0]
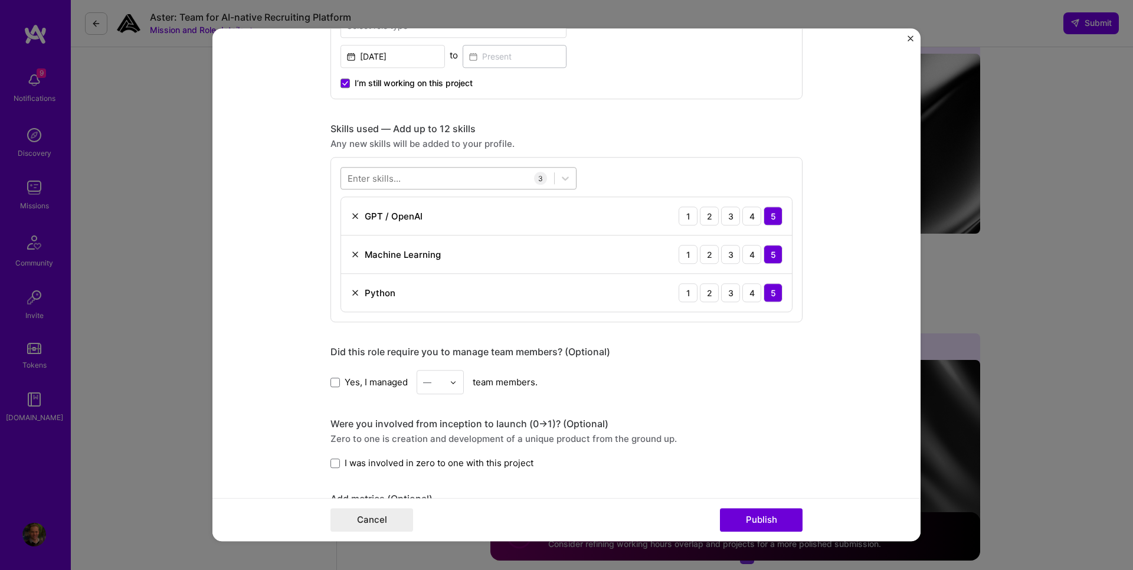
click at [419, 177] on div at bounding box center [447, 178] width 213 height 19
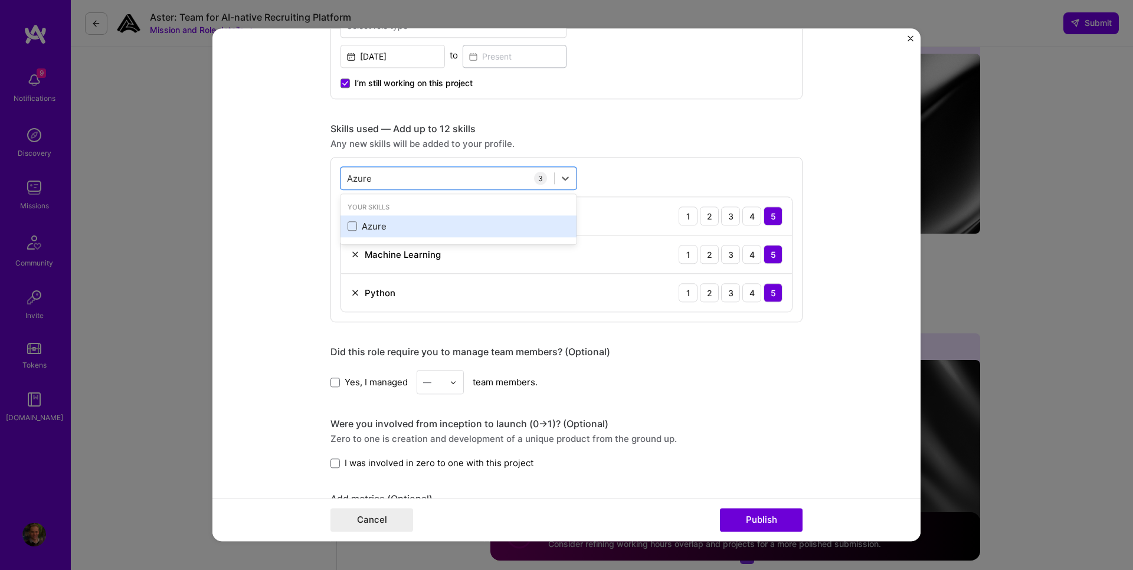
click at [382, 234] on div "Azure" at bounding box center [459, 226] width 236 height 22
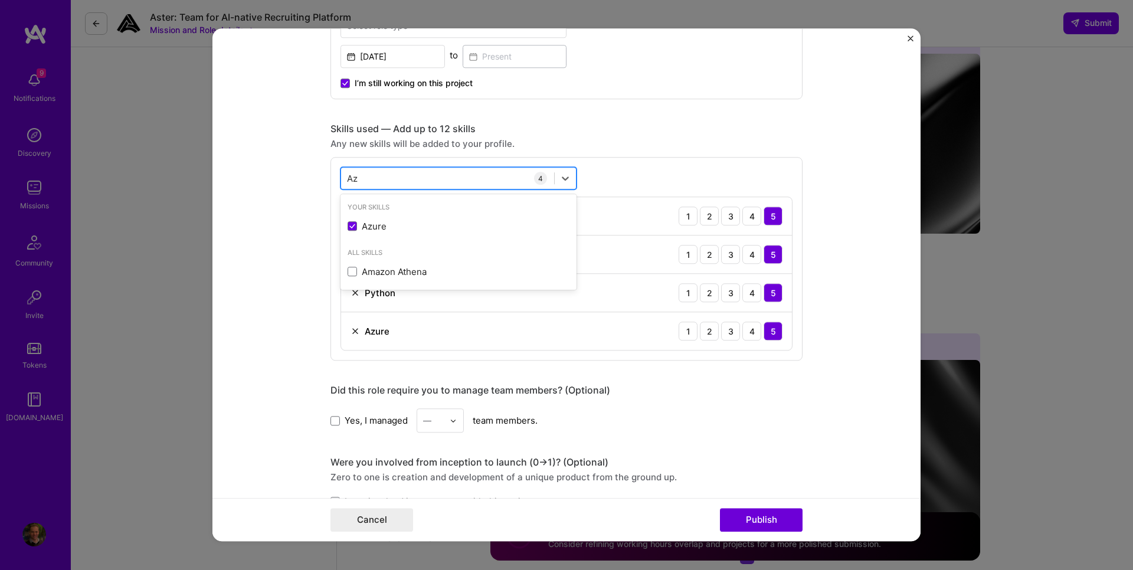
type input "A"
click at [586, 136] on div "Skills used — Add up to 12 skills Any new skills will be added to your profile.…" at bounding box center [567, 242] width 472 height 238
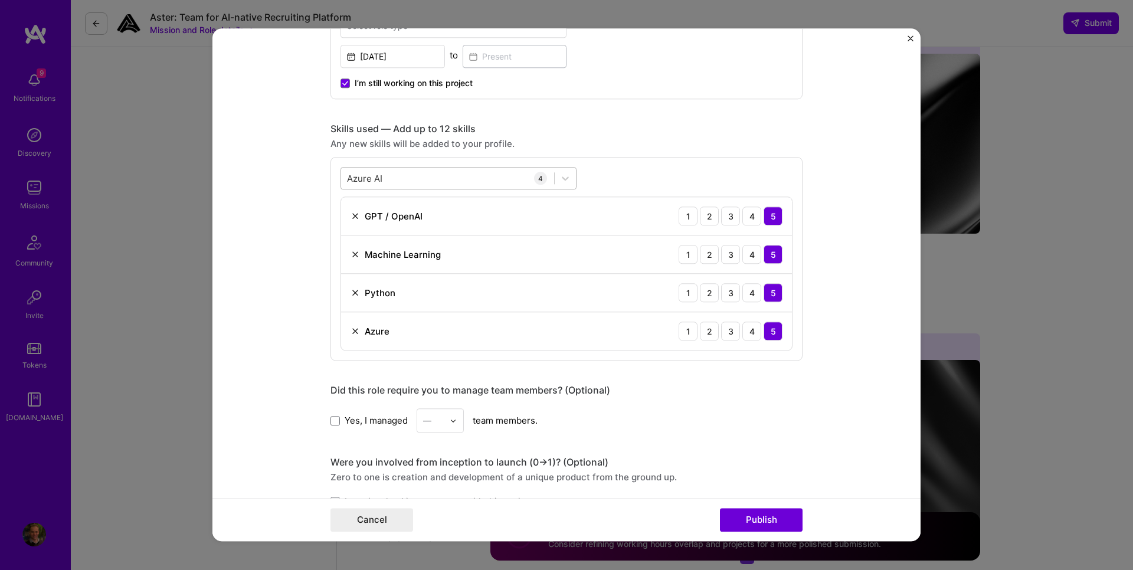
click at [402, 179] on div "Azure AI Azure AI" at bounding box center [447, 178] width 213 height 19
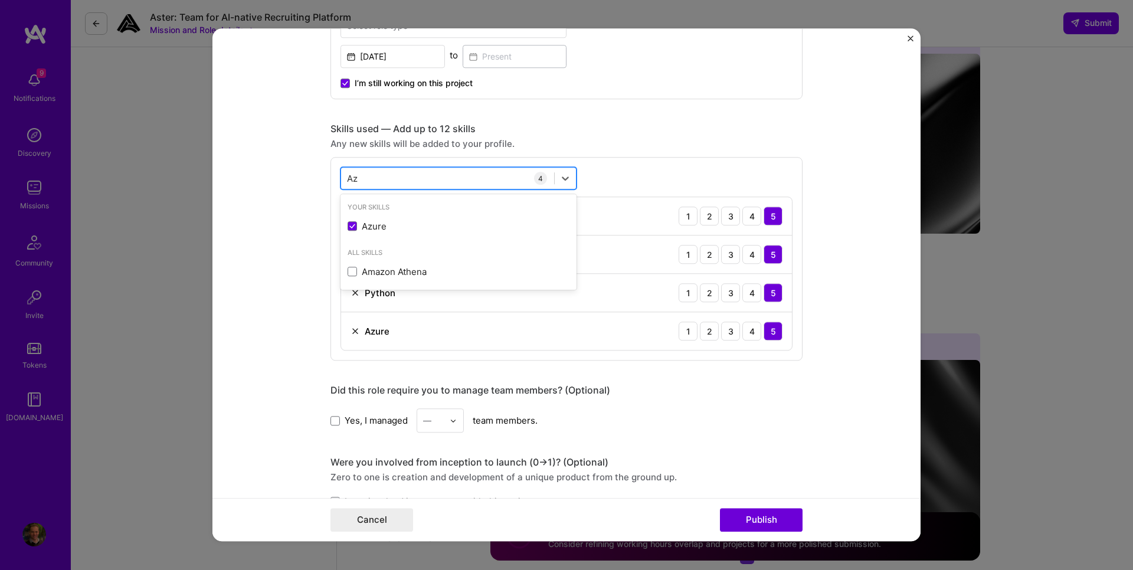
type input "A"
type input "R"
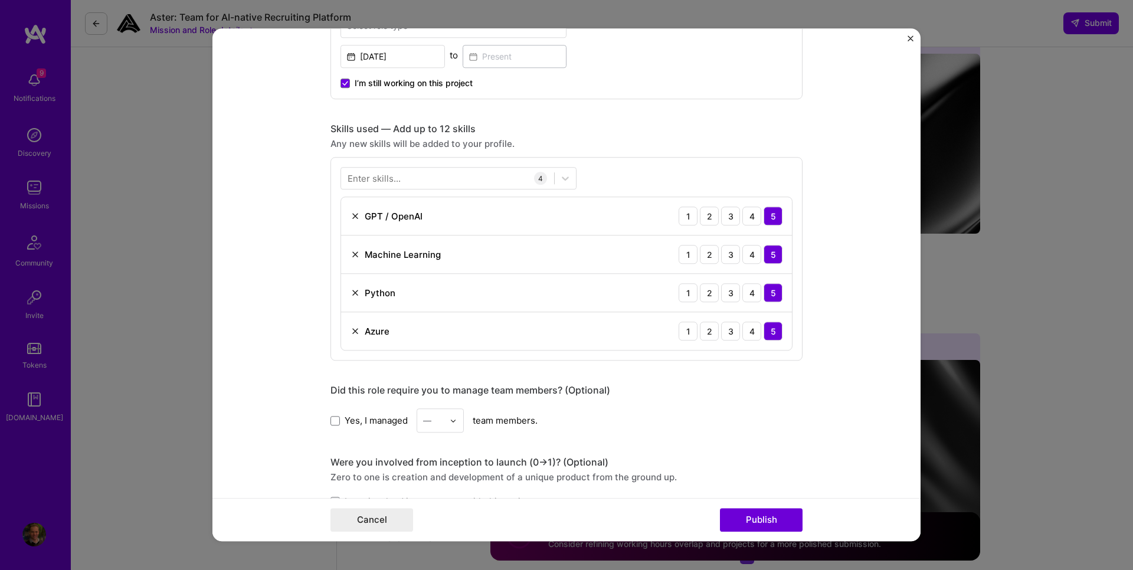
click at [703, 149] on div "Any new skills will be added to your profile." at bounding box center [567, 144] width 472 height 12
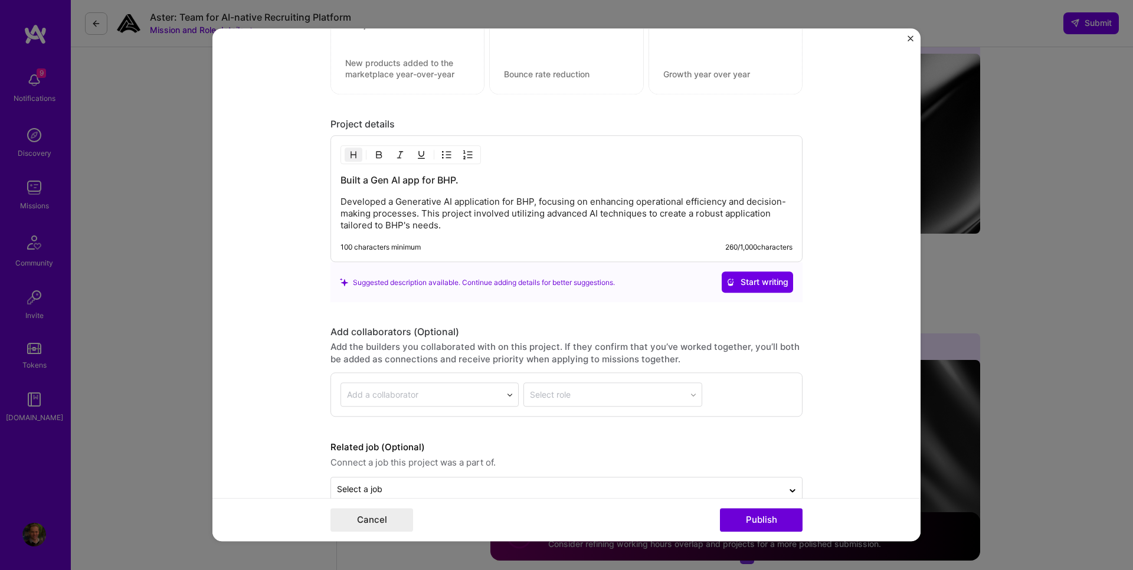
scroll to position [1087, 0]
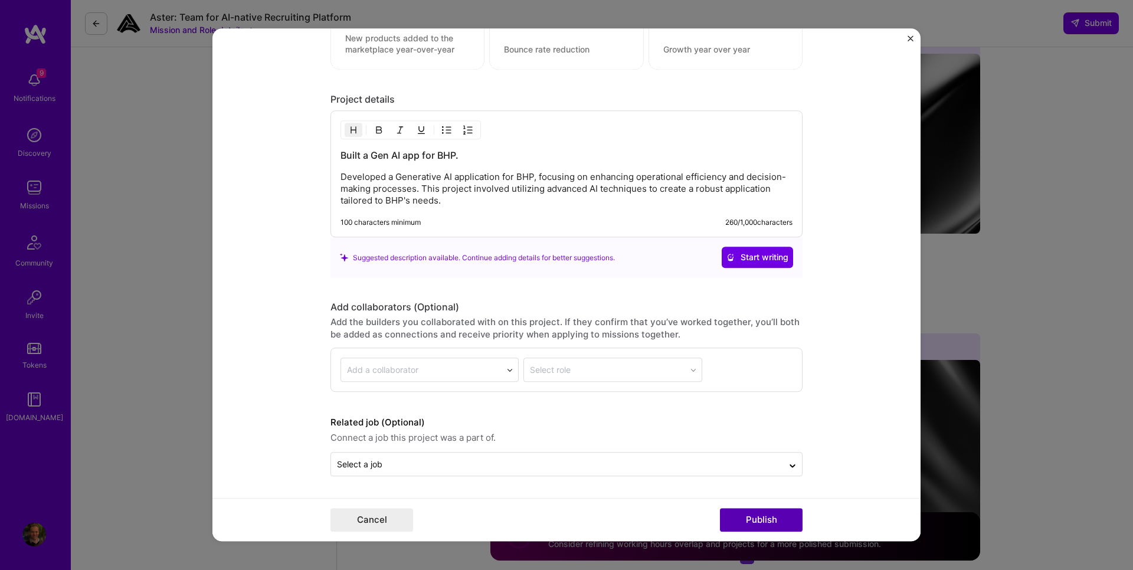
click at [767, 520] on button "Publish" at bounding box center [761, 521] width 83 height 24
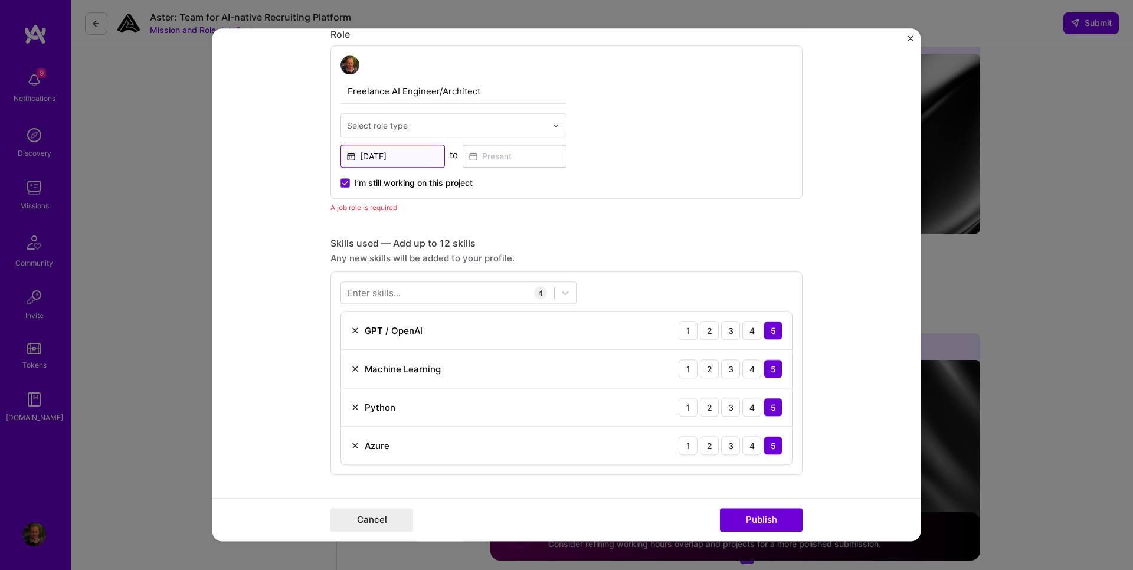
click at [416, 153] on input "[DATE]" at bounding box center [393, 156] width 104 height 23
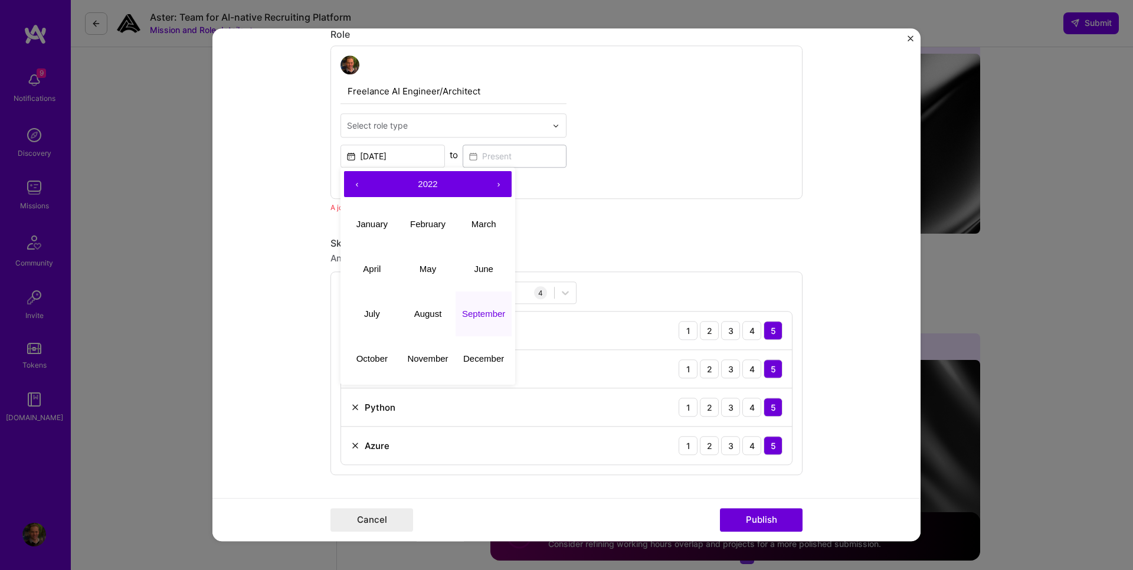
click at [489, 184] on button "›" at bounding box center [499, 184] width 26 height 26
click at [472, 226] on abbr "March" at bounding box center [484, 224] width 25 height 10
type input "[DATE]"
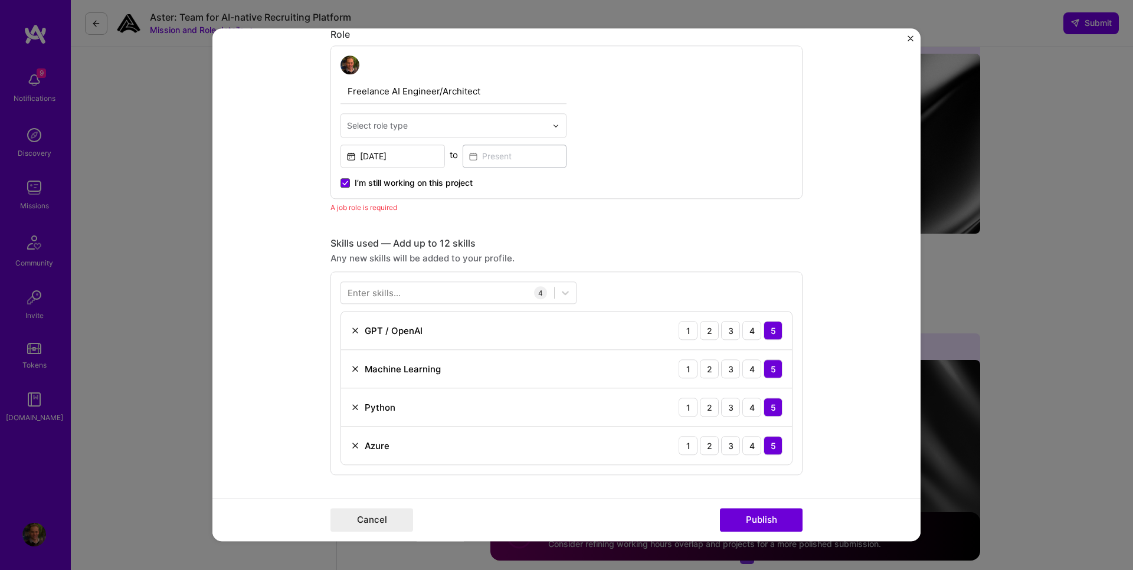
click at [344, 180] on span at bounding box center [345, 182] width 9 height 9
click at [0, 0] on input "I’m still working on this project" at bounding box center [0, 0] width 0 height 0
click at [489, 156] on input at bounding box center [515, 156] width 104 height 23
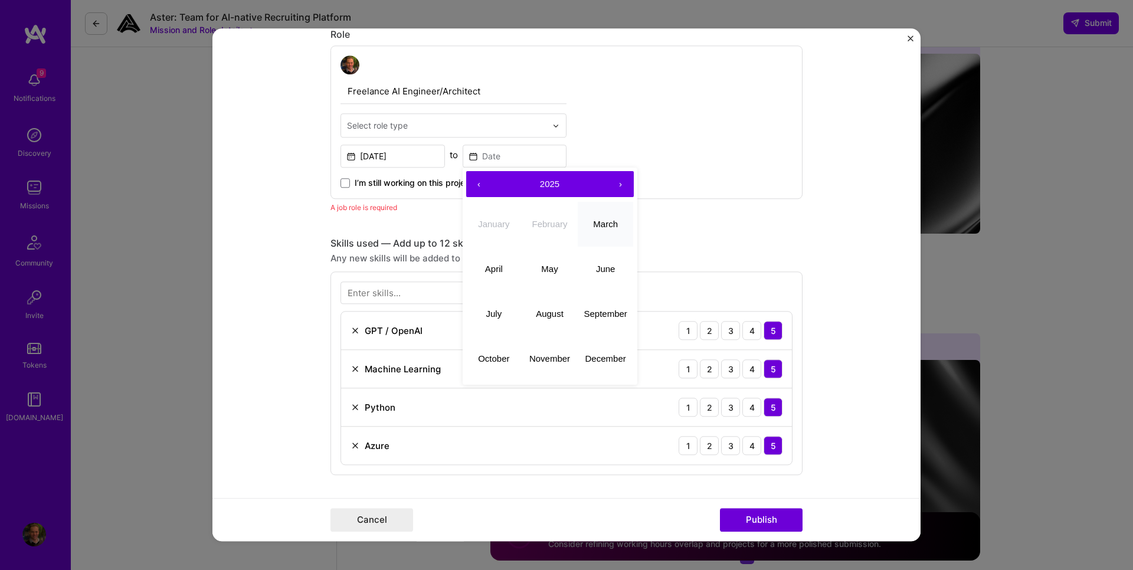
click at [594, 227] on abbr "March" at bounding box center [605, 224] width 25 height 10
type input "[DATE]"
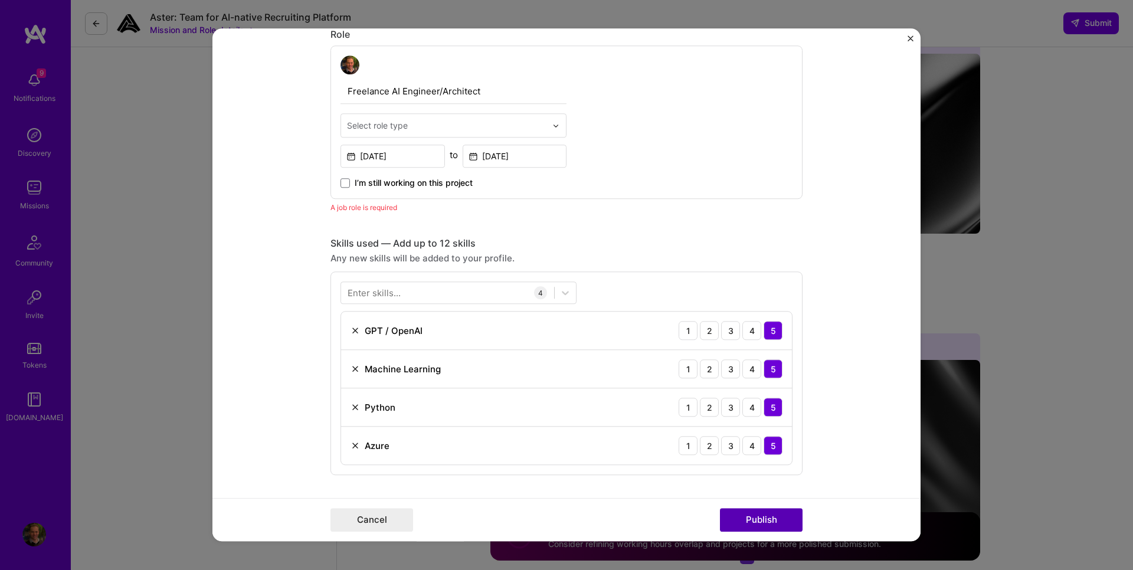
click at [765, 520] on button "Publish" at bounding box center [761, 521] width 83 height 24
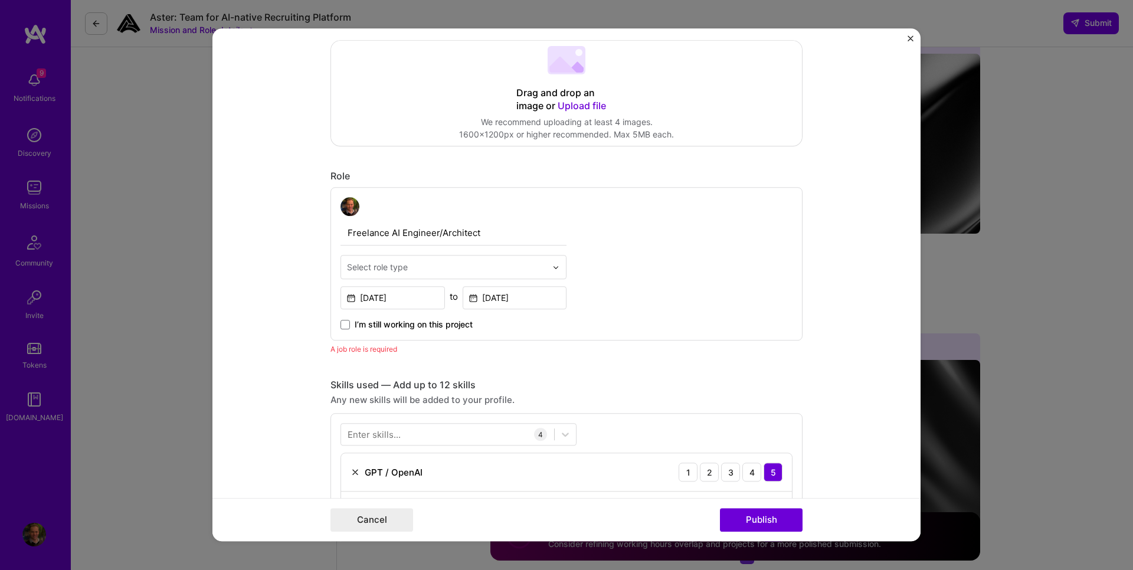
scroll to position [184, 0]
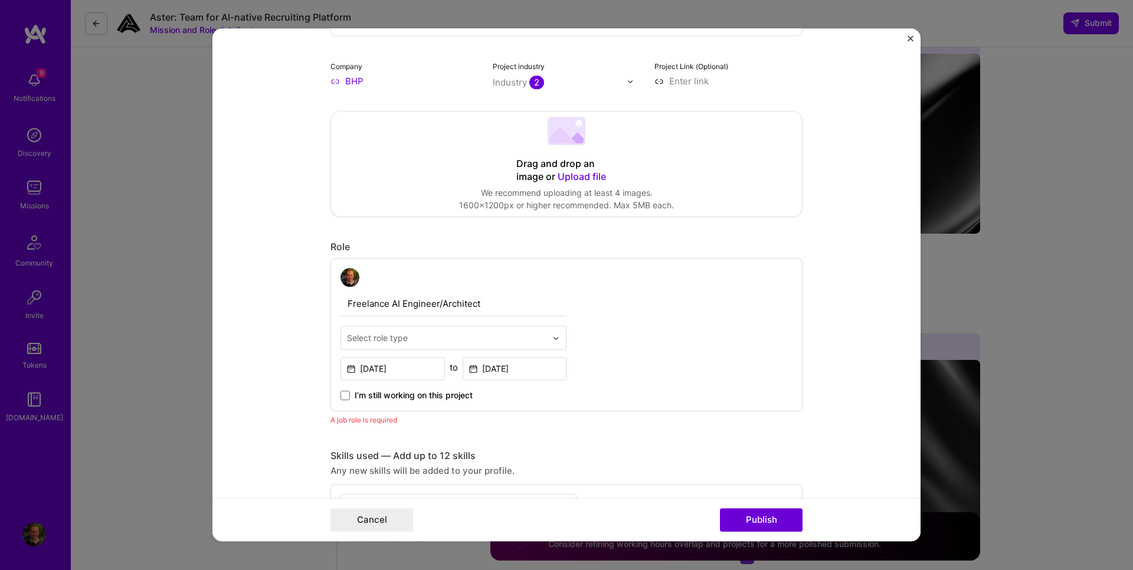
click at [446, 349] on div "Select role type" at bounding box center [446, 337] width 211 height 23
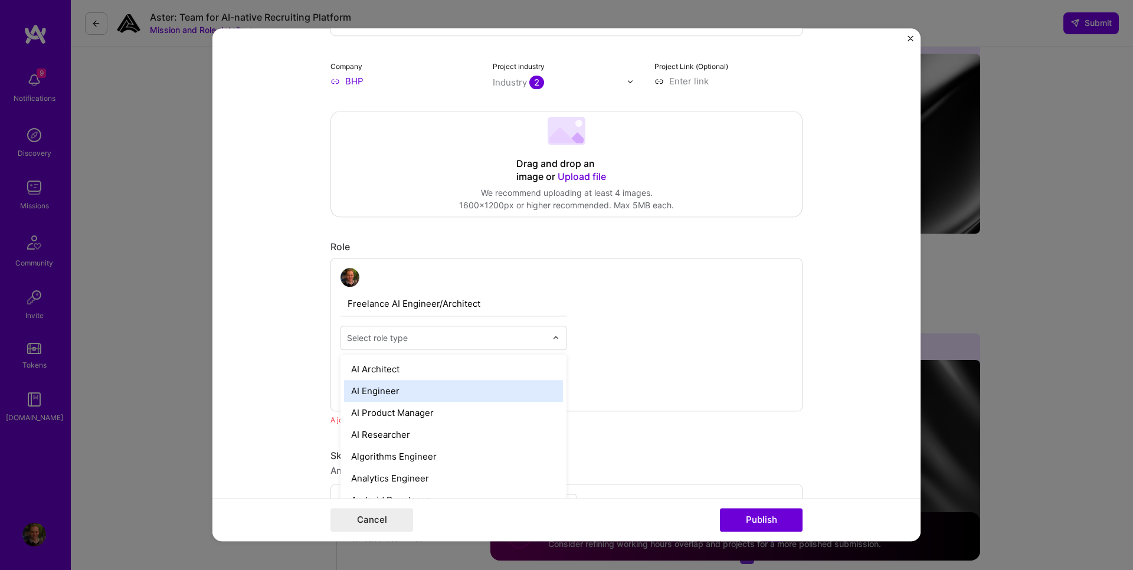
click at [440, 391] on div "AI Engineer" at bounding box center [453, 391] width 219 height 22
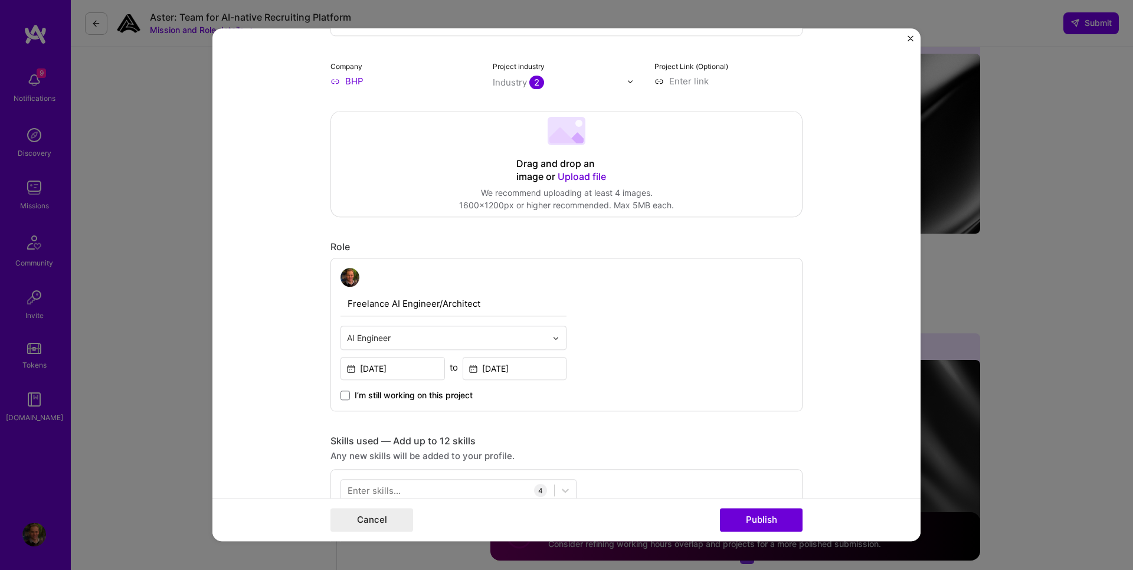
scroll to position [467, 0]
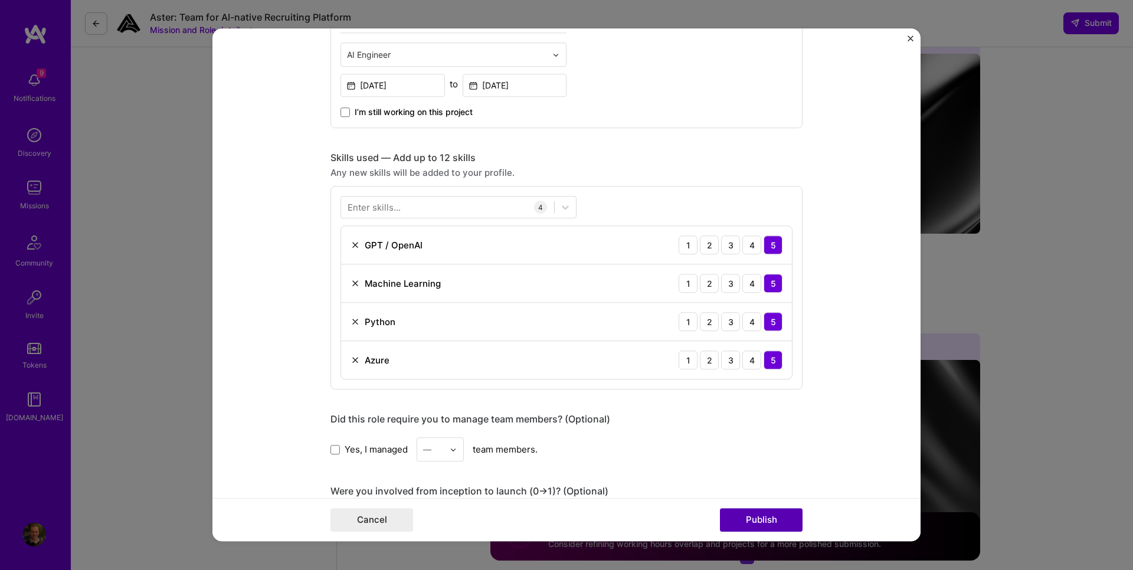
click at [776, 520] on button "Publish" at bounding box center [761, 521] width 83 height 24
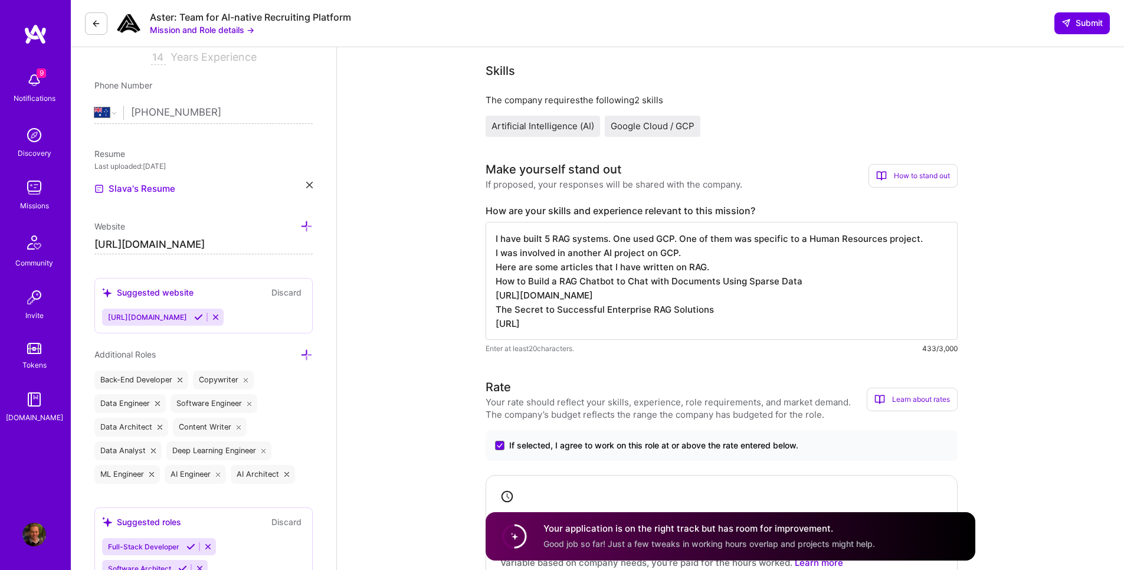
scroll to position [142, 0]
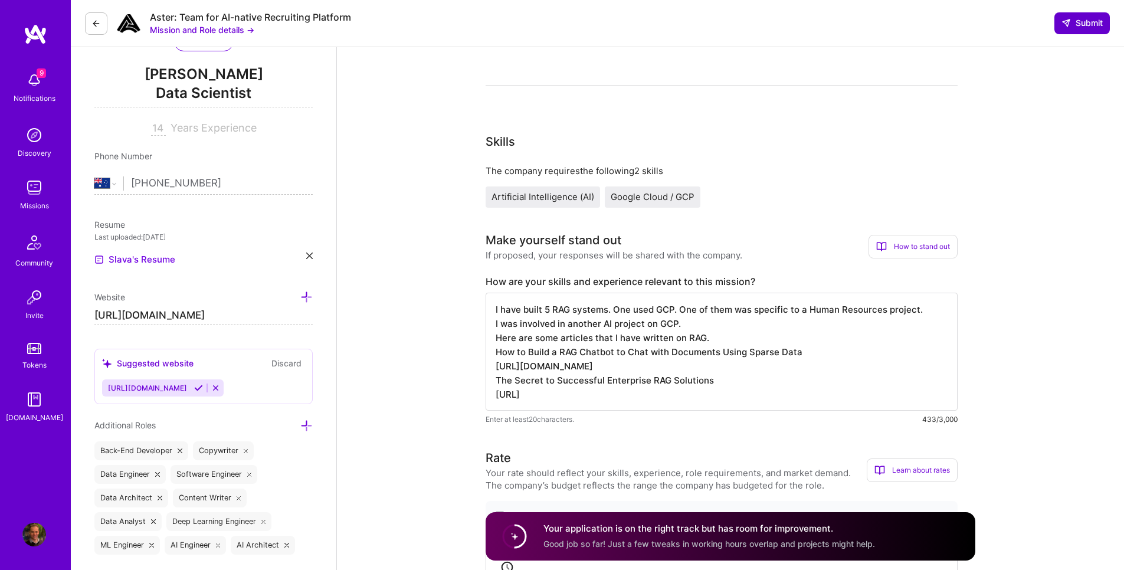
click at [1084, 31] on button "Submit" at bounding box center [1082, 22] width 55 height 21
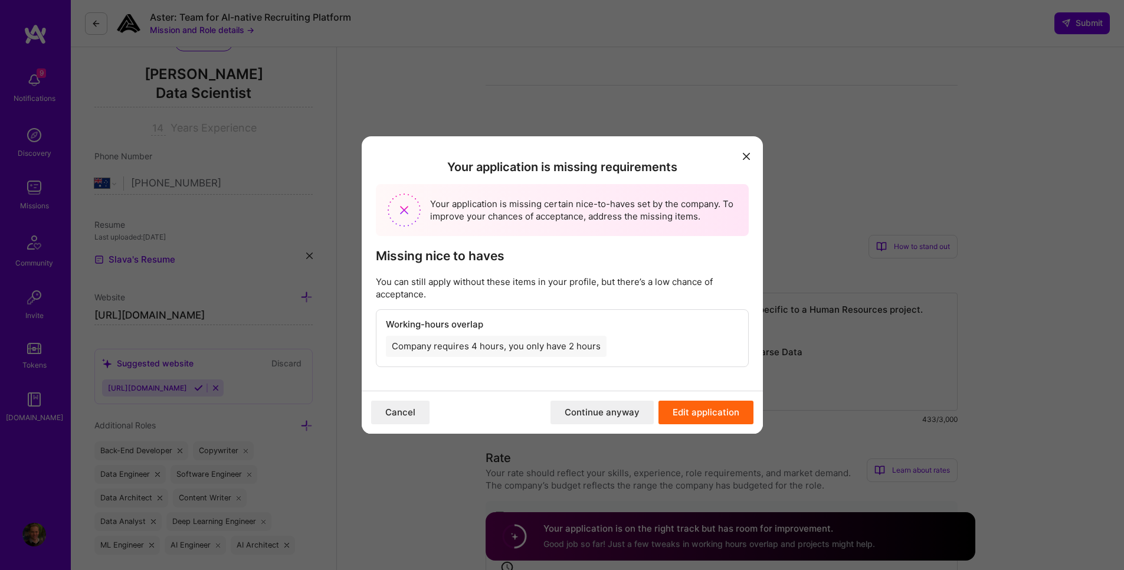
click at [586, 418] on button "Continue anyway" at bounding box center [602, 413] width 103 height 24
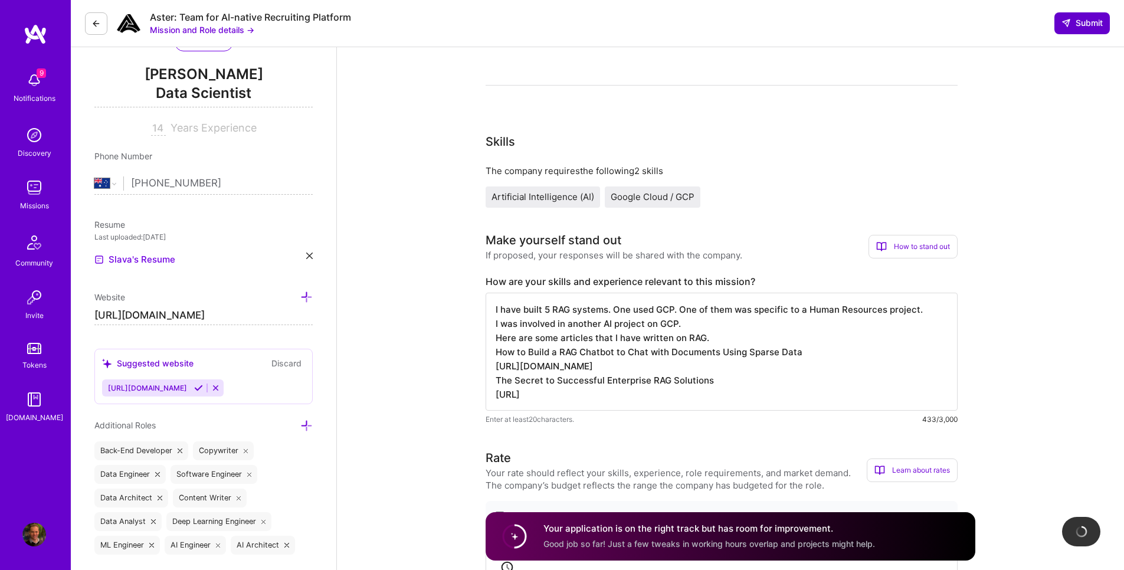
click at [1081, 24] on span "Submit" at bounding box center [1082, 23] width 41 height 12
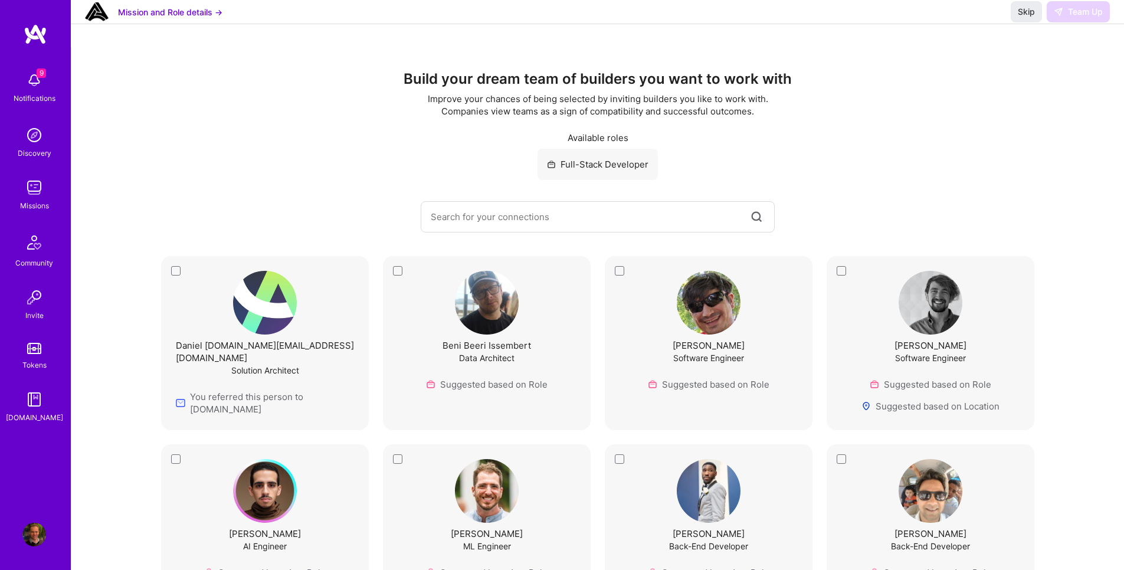
click at [172, 269] on div "Daniel [DOMAIN_NAME][EMAIL_ADDRESS][DOMAIN_NAME] Solution Architect You referre…" at bounding box center [265, 343] width 208 height 174
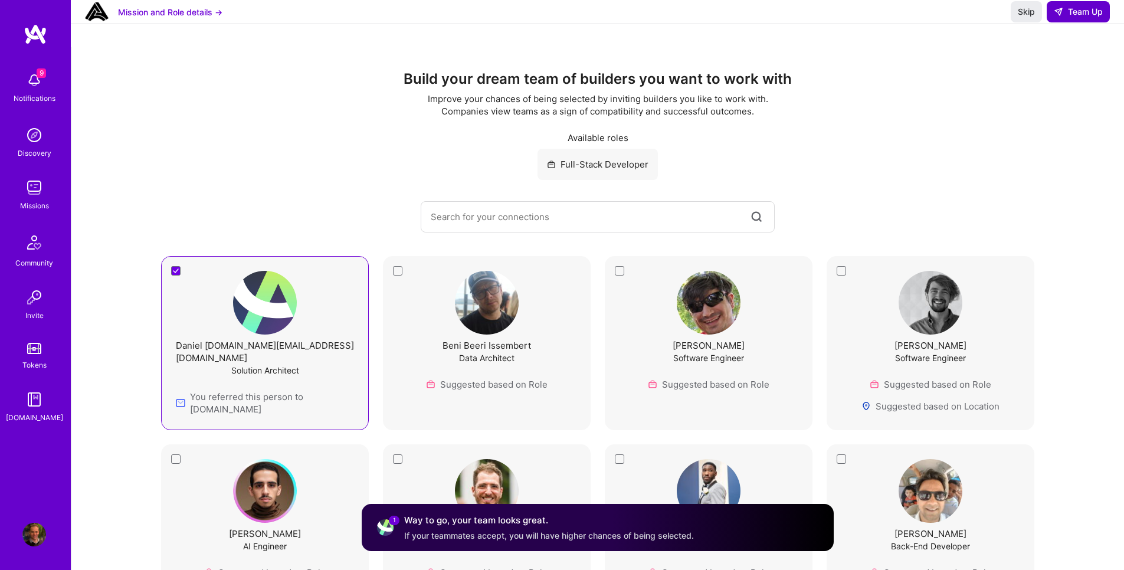
click at [1084, 18] on span "Team Up" at bounding box center [1078, 12] width 49 height 12
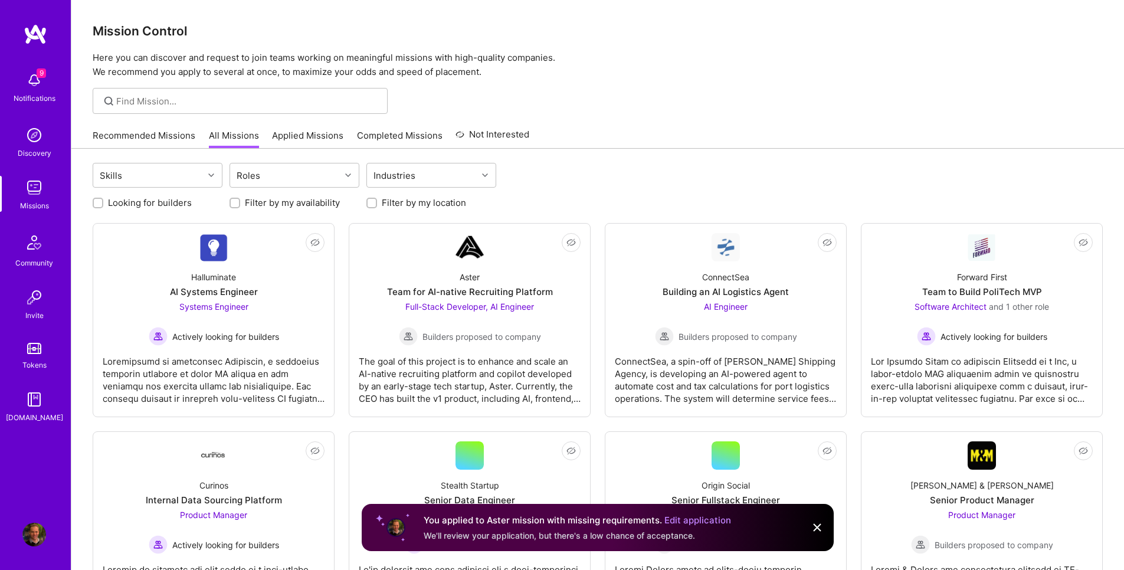
click at [37, 84] on img at bounding box center [34, 80] width 24 height 24
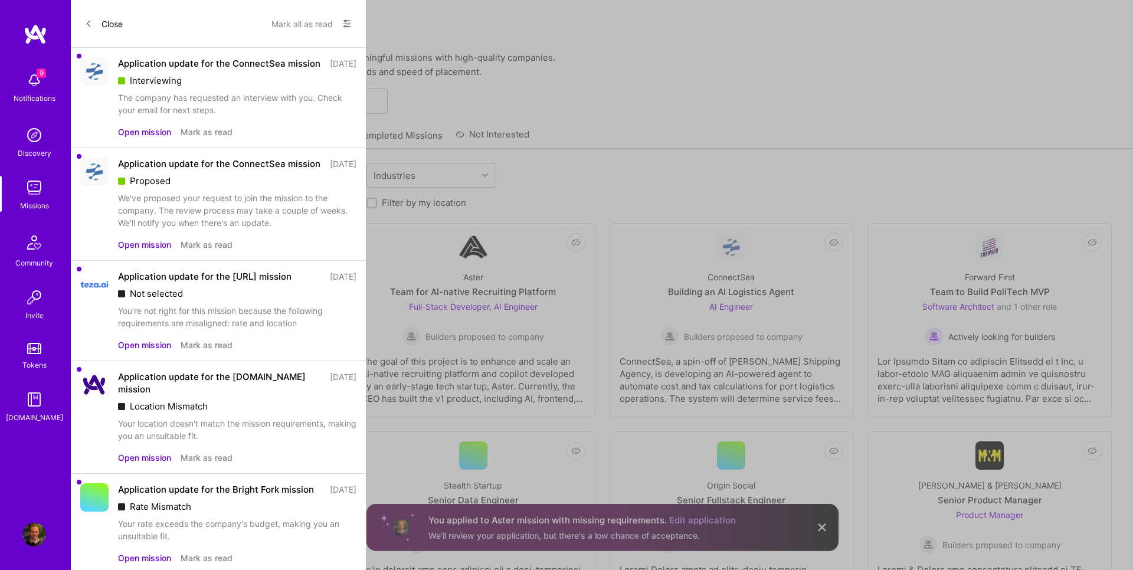
click at [203, 116] on div "The company has requested an interview with you. Check your email for next step…" at bounding box center [237, 103] width 238 height 25
click at [142, 138] on button "Open mission" at bounding box center [144, 132] width 53 height 12
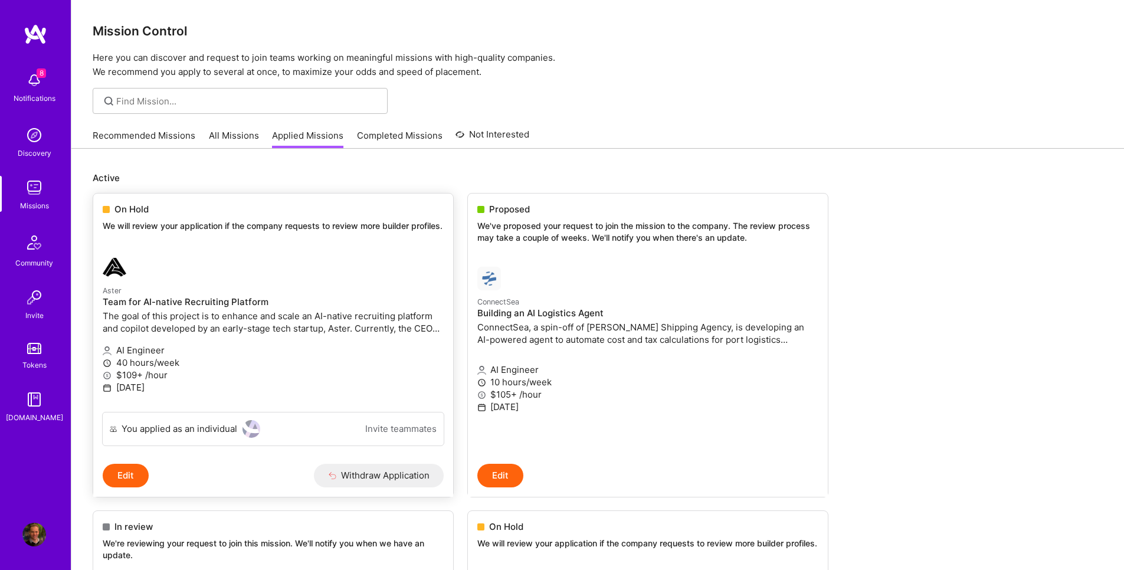
click at [254, 231] on p "We will review your application if the company requests to review more builder …" at bounding box center [273, 226] width 341 height 12
click at [135, 211] on span "On Hold" at bounding box center [132, 209] width 34 height 12
click at [152, 227] on p "We will review your application if the company requests to review more builder …" at bounding box center [273, 226] width 341 height 12
click at [227, 141] on link "All Missions" at bounding box center [234, 138] width 50 height 19
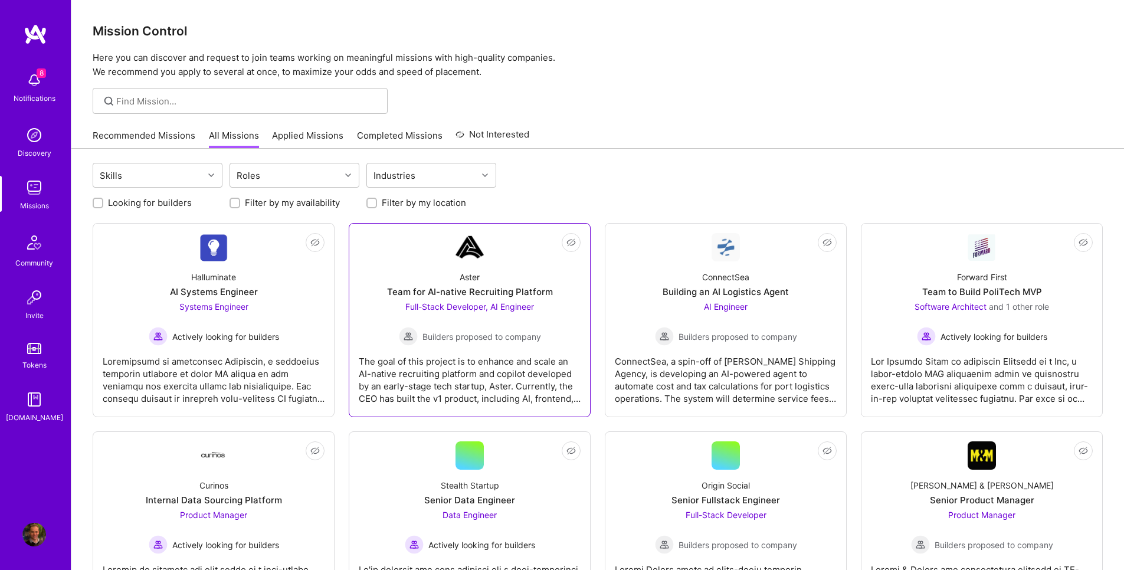
click at [475, 262] on div "Aster Team for AI-native Recruiting Platform Full-Stack Developer, AI Engineer …" at bounding box center [470, 303] width 222 height 84
